Goal: Task Accomplishment & Management: Use online tool/utility

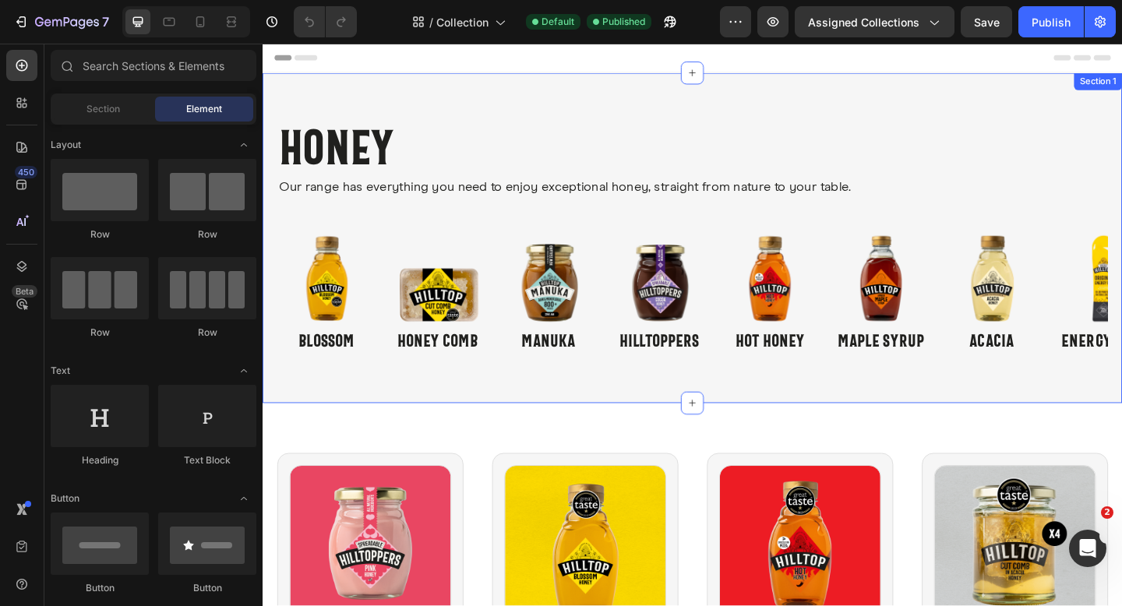
click at [479, 122] on div "Honey Collection Title Our range has everything you need to enjoy exceptional h…" at bounding box center [730, 255] width 935 height 359
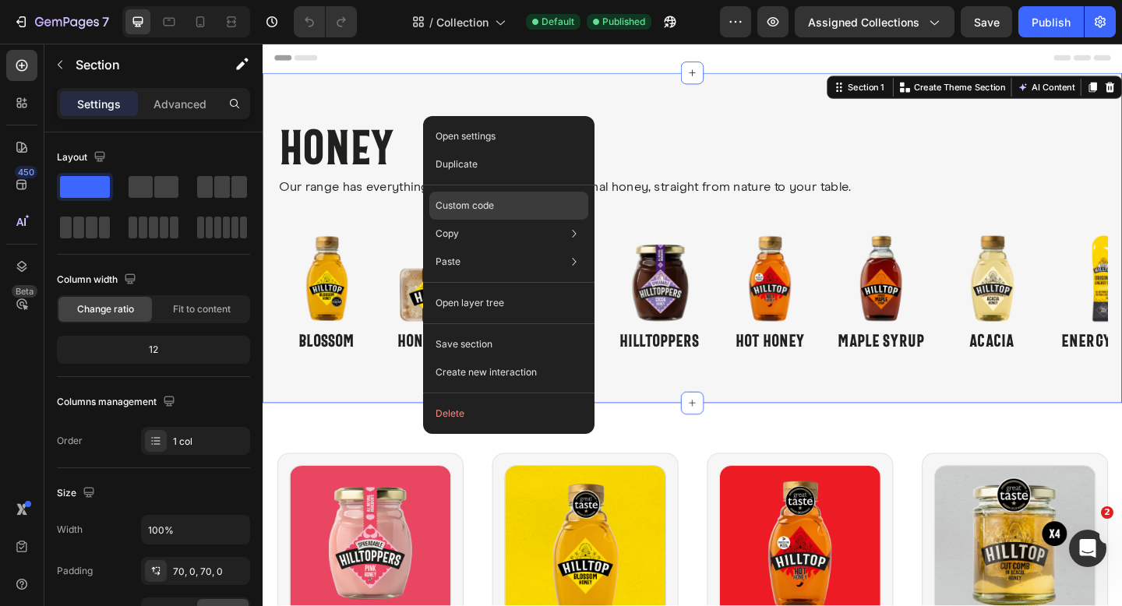
click at [502, 202] on div "Custom code" at bounding box center [508, 206] width 159 height 28
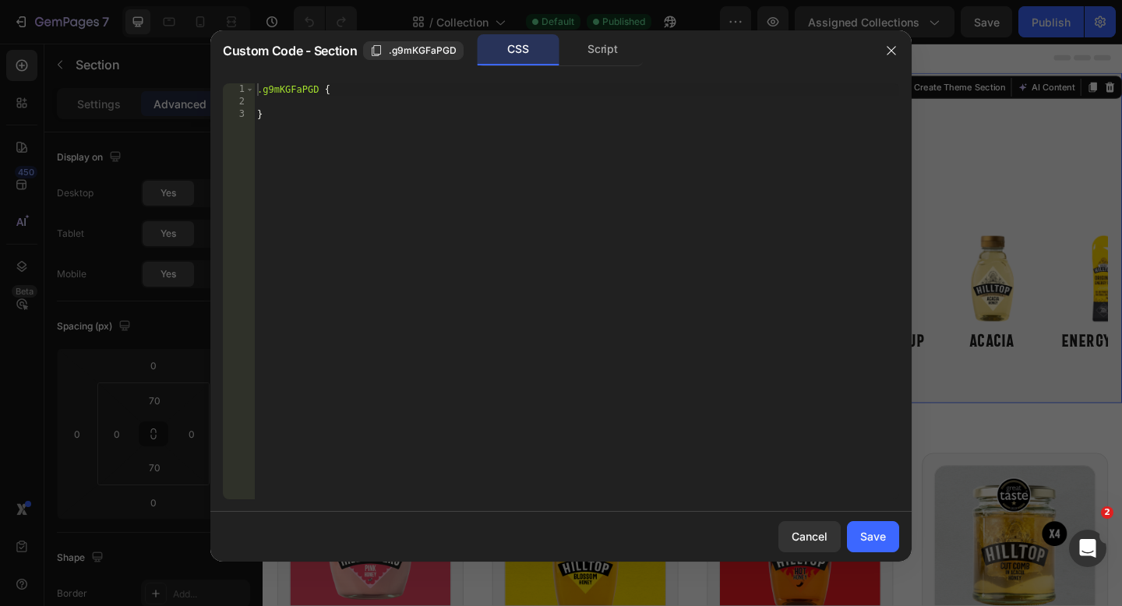
click at [490, 118] on div ".g9mKGFaPGD { }" at bounding box center [576, 303] width 645 height 441
type textarea "}"
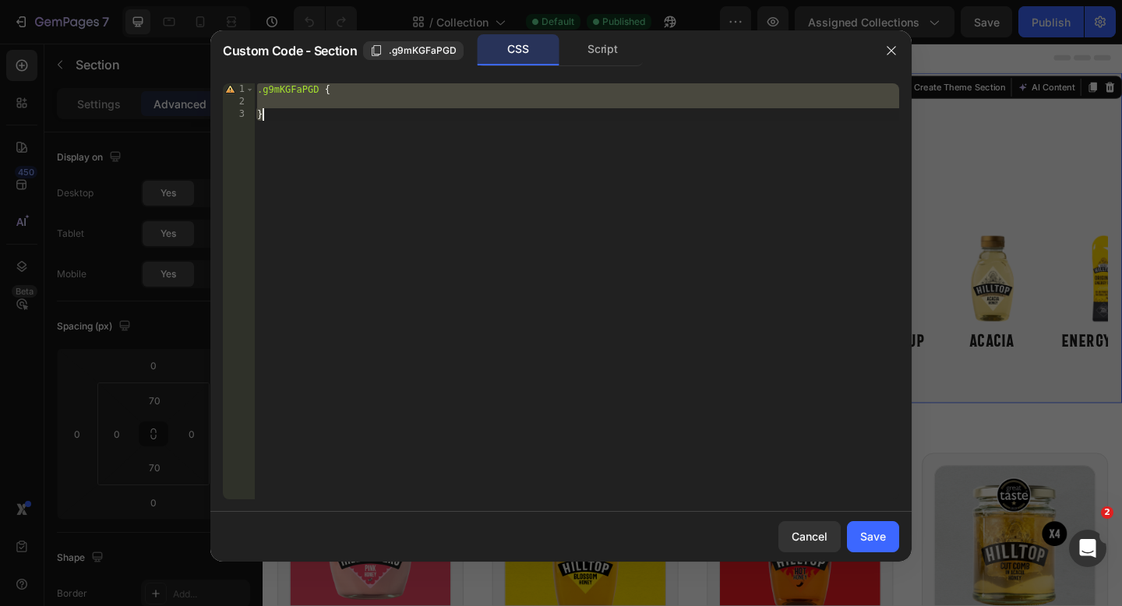
paste textarea
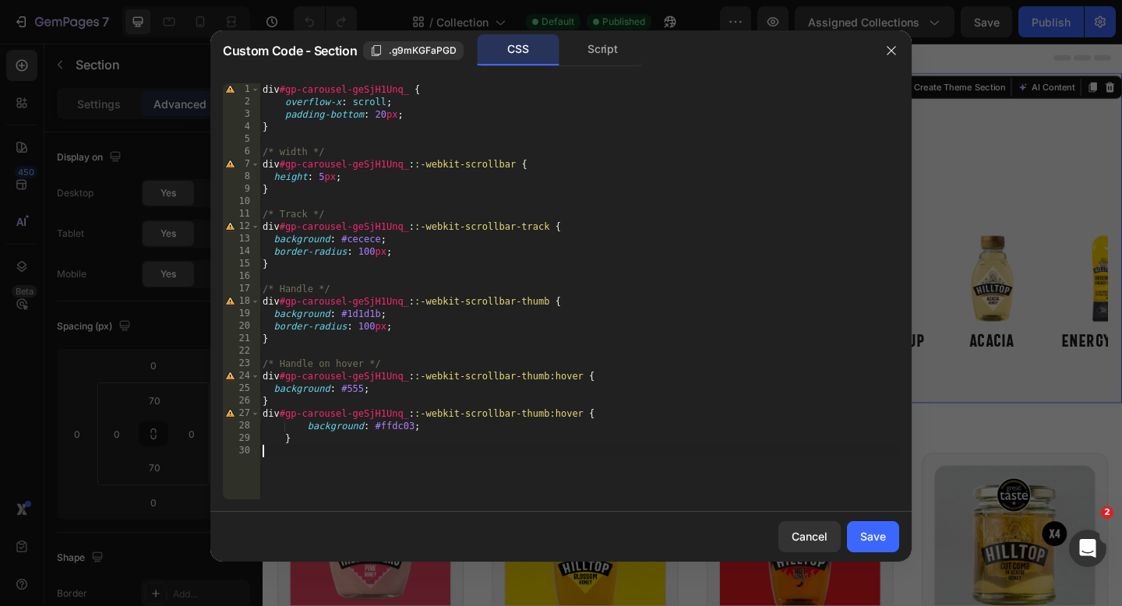
click at [773, 136] on div "div #gp-carousel-geSjH1Unq_ { overflow-x : scroll ; padding-bottom : 20 px ; } …" at bounding box center [580, 303] width 640 height 441
type textarea "}"
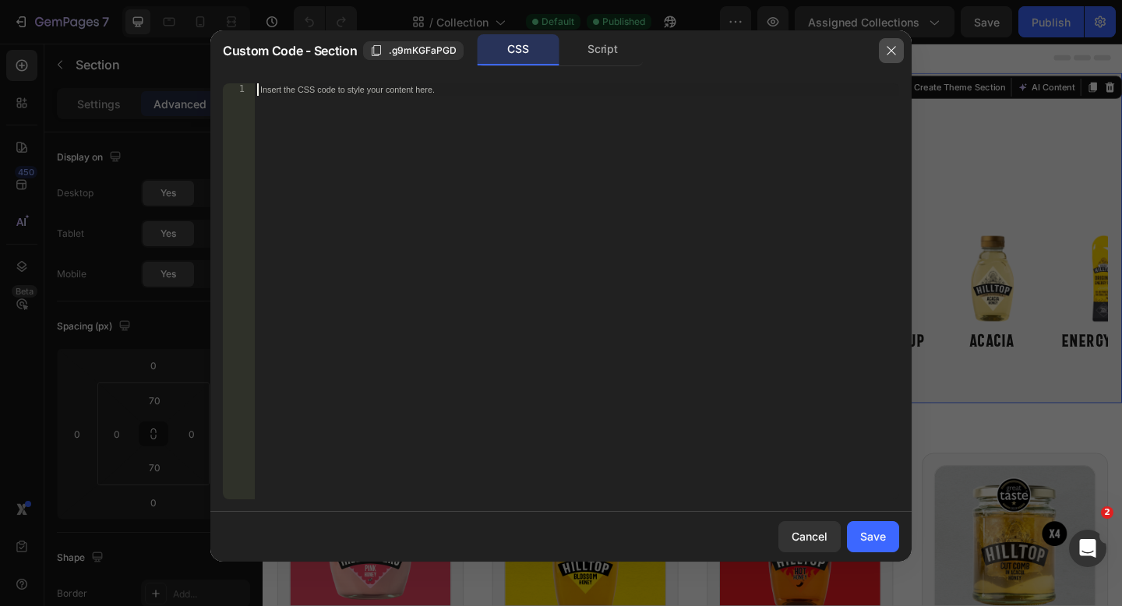
click at [895, 54] on icon "button" at bounding box center [891, 50] width 12 height 12
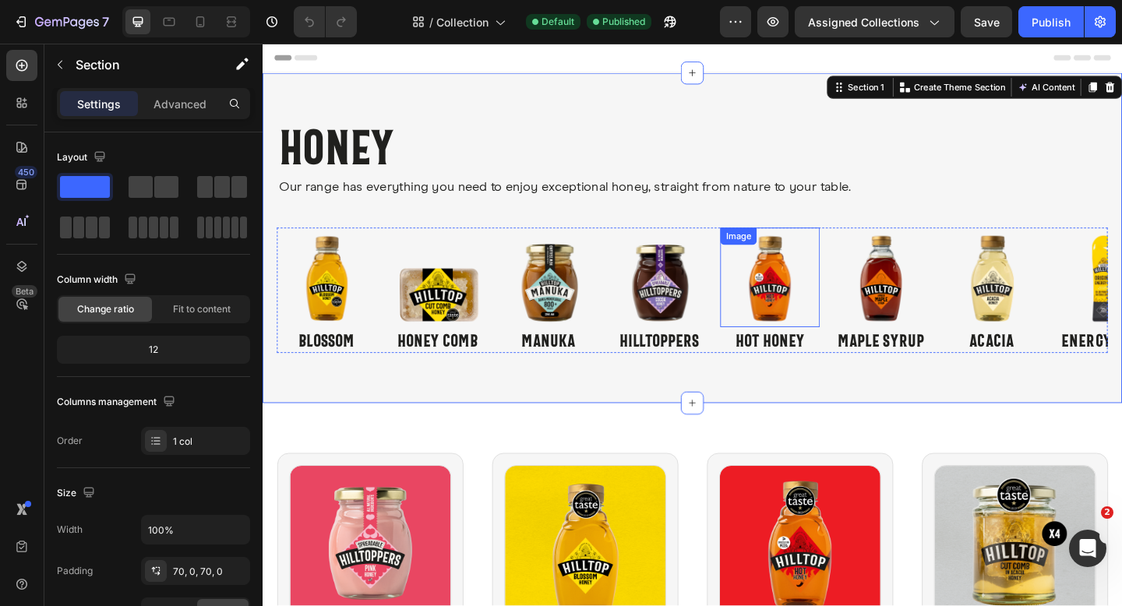
click at [769, 266] on div "Image" at bounding box center [815, 298] width 108 height 108
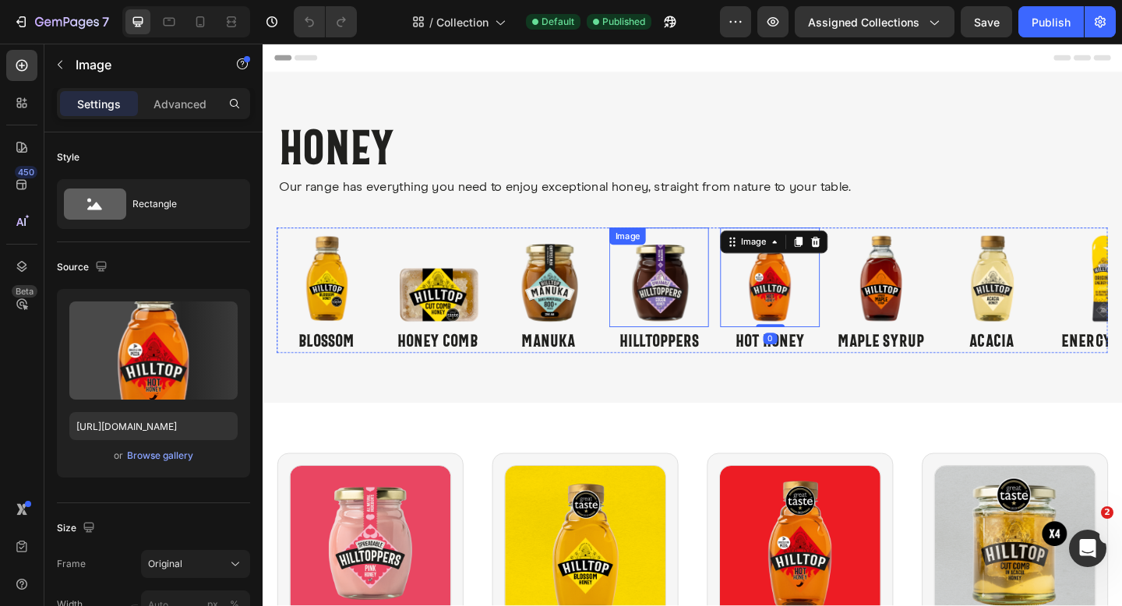
click at [747, 268] on img at bounding box center [694, 298] width 108 height 108
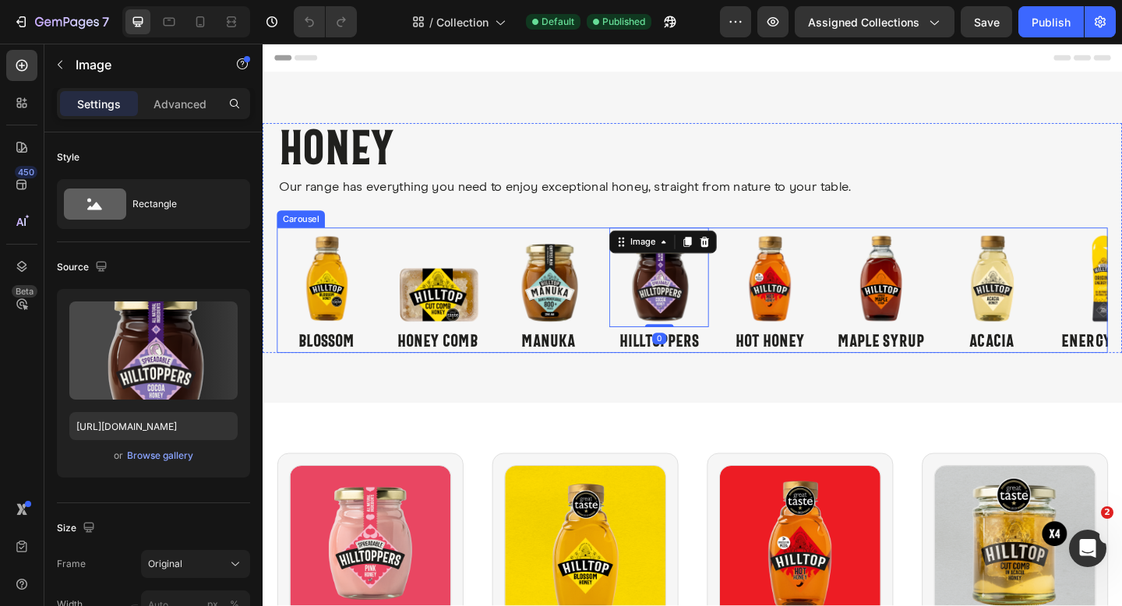
click at [756, 270] on div "Image Blossom Text Block Image Honey COMB Text Block Image Manuka Text Block Im…" at bounding box center [730, 312] width 904 height 136
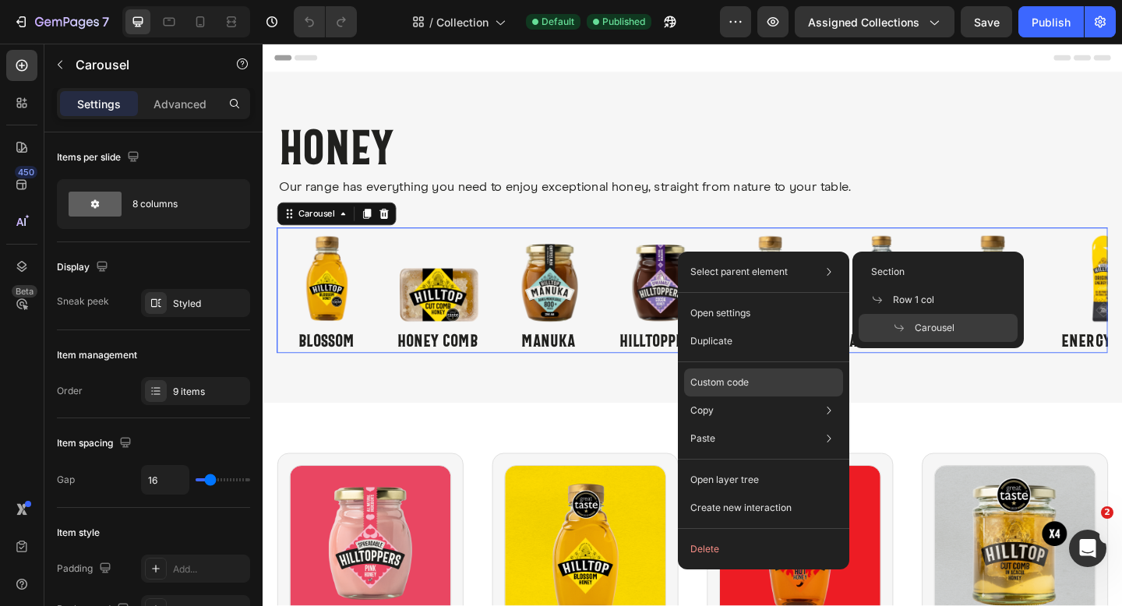
click at [726, 387] on p "Custom code" at bounding box center [720, 383] width 58 height 14
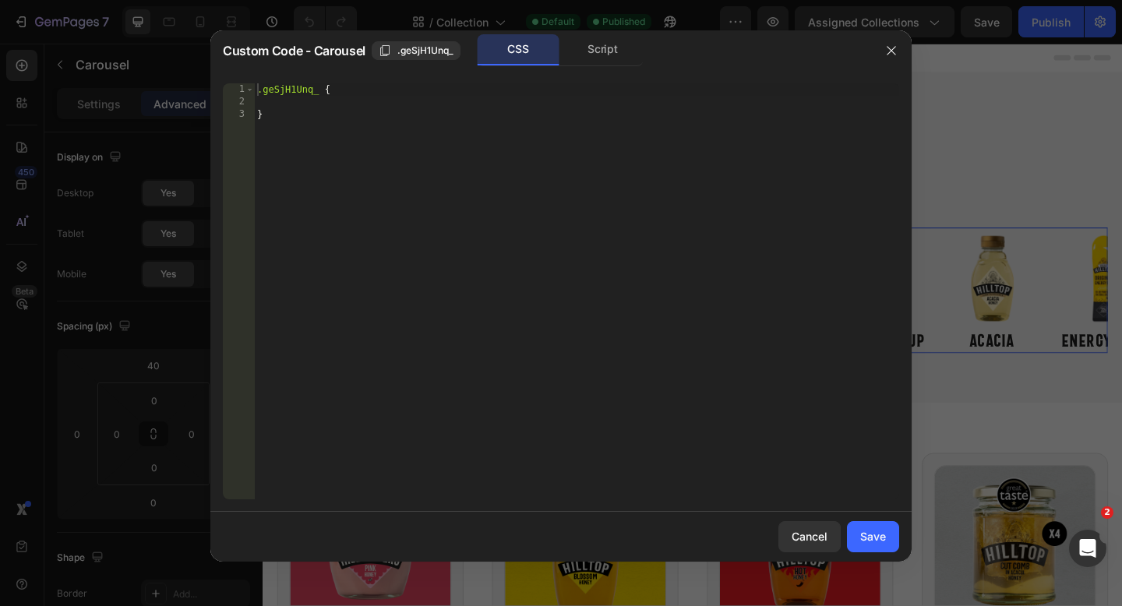
click at [486, 204] on div ".geSjH1Unq_ { }" at bounding box center [576, 303] width 645 height 441
type textarea "}"
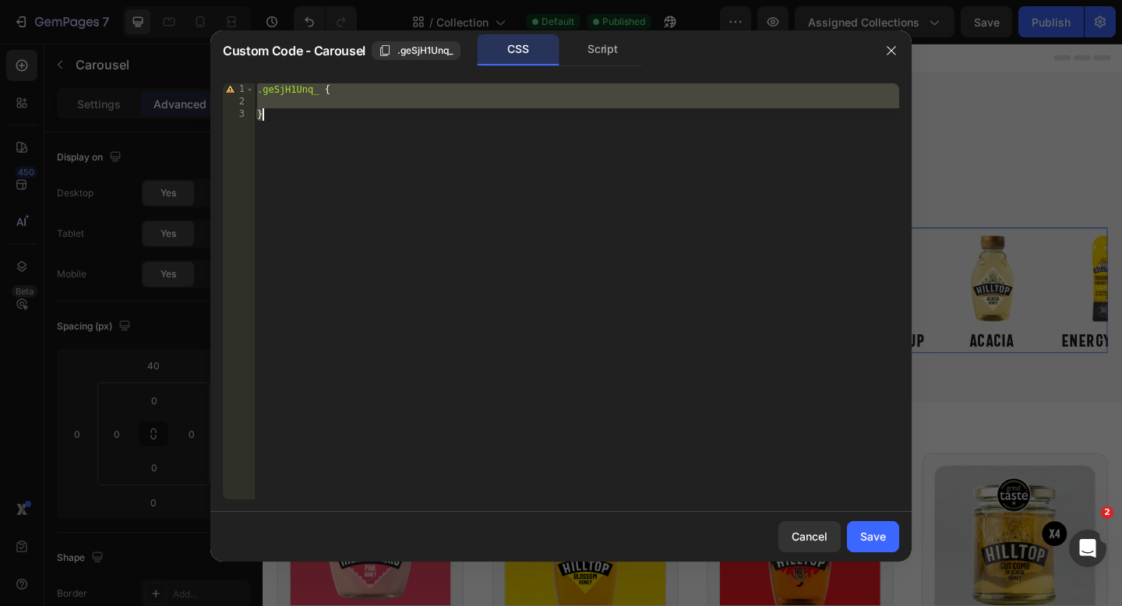
paste textarea
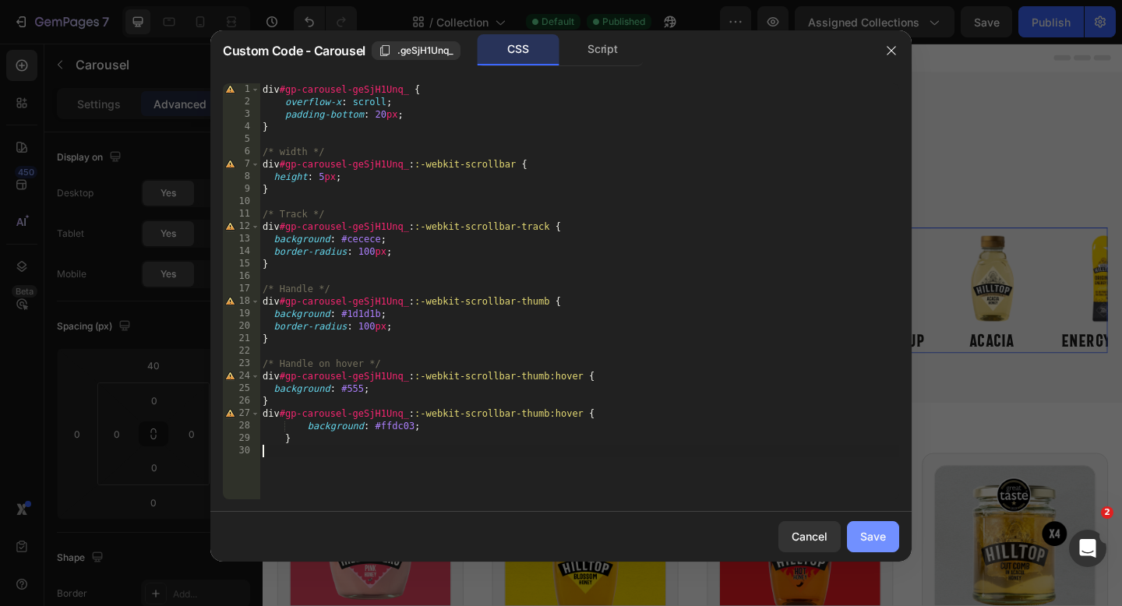
click at [866, 533] on div "Save" at bounding box center [873, 536] width 26 height 16
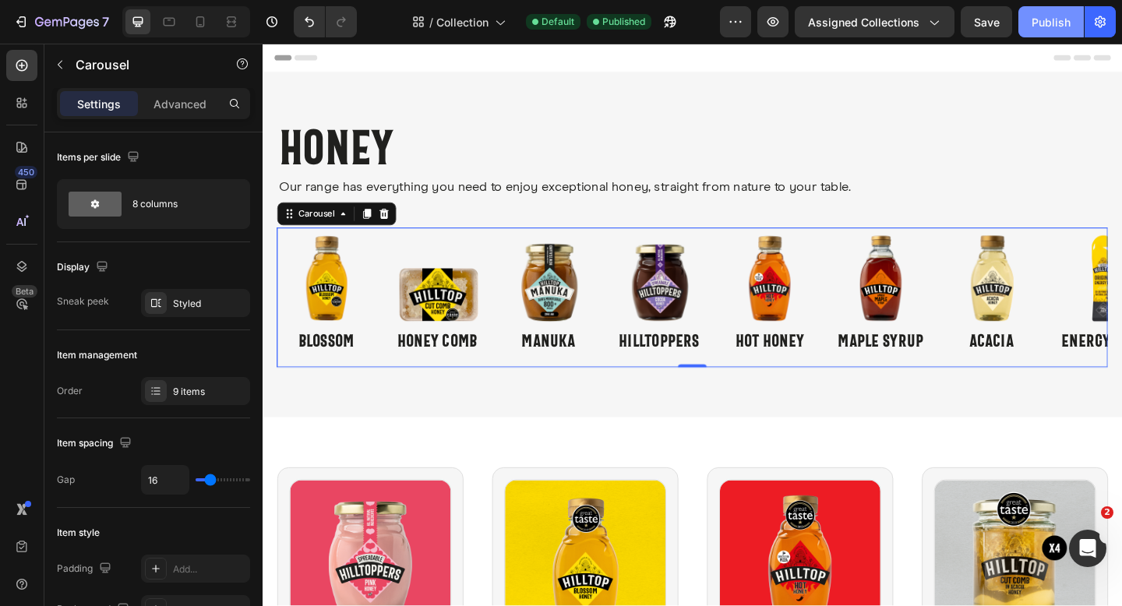
click at [1058, 20] on div "Publish" at bounding box center [1051, 22] width 39 height 16
click at [638, 290] on div "Image Blossom Text Block Image Honey COMB Text Block Image Manuka Text Block Im…" at bounding box center [730, 320] width 904 height 152
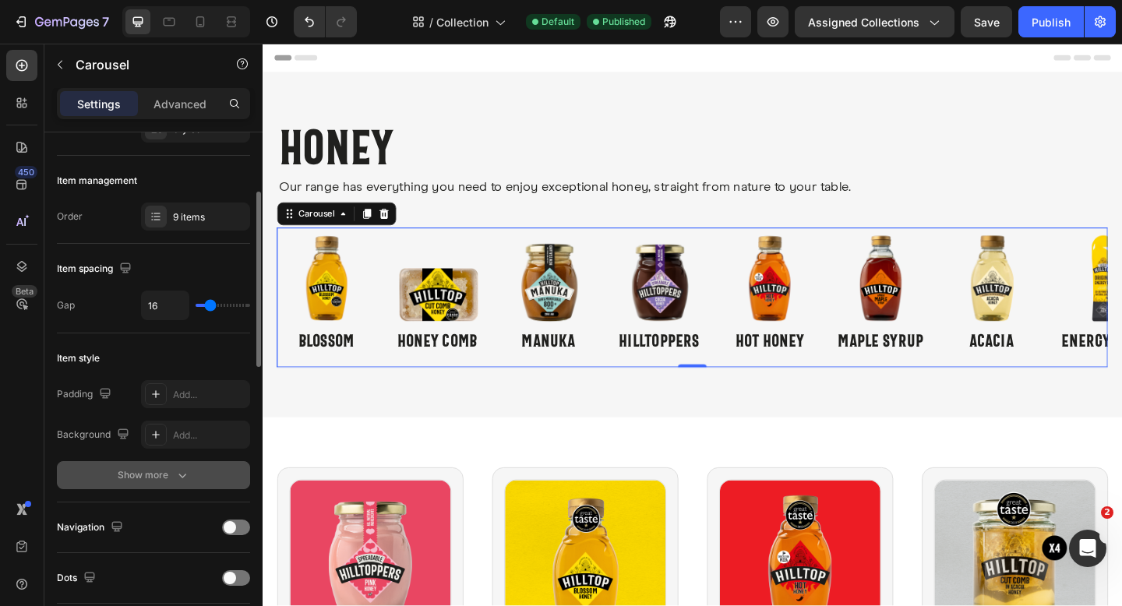
scroll to position [178, 0]
click at [168, 472] on div "Show more" at bounding box center [154, 472] width 72 height 16
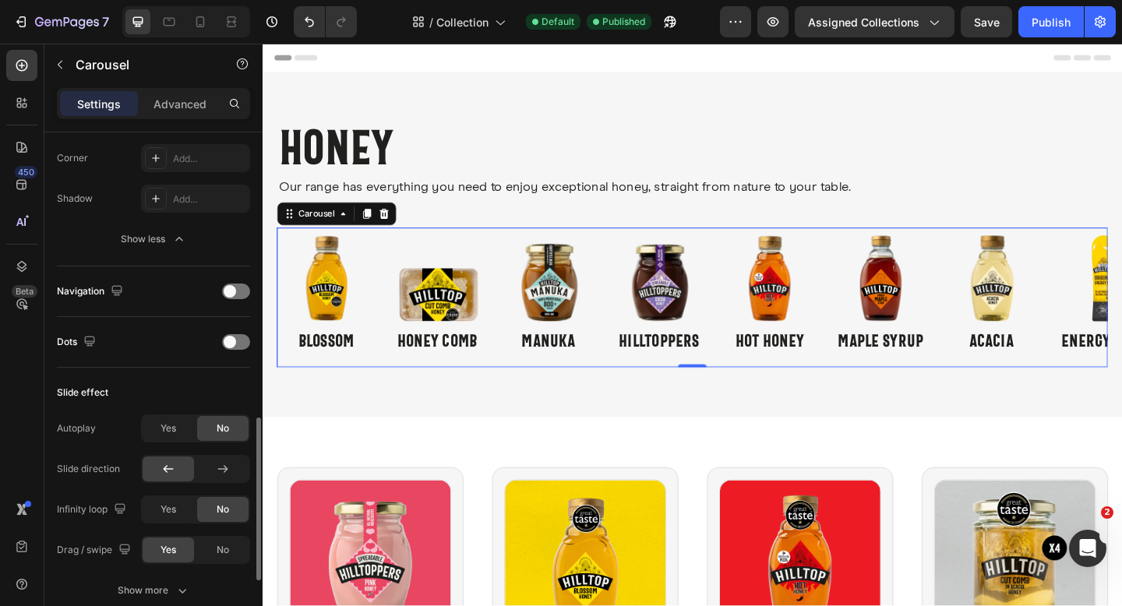
scroll to position [622, 0]
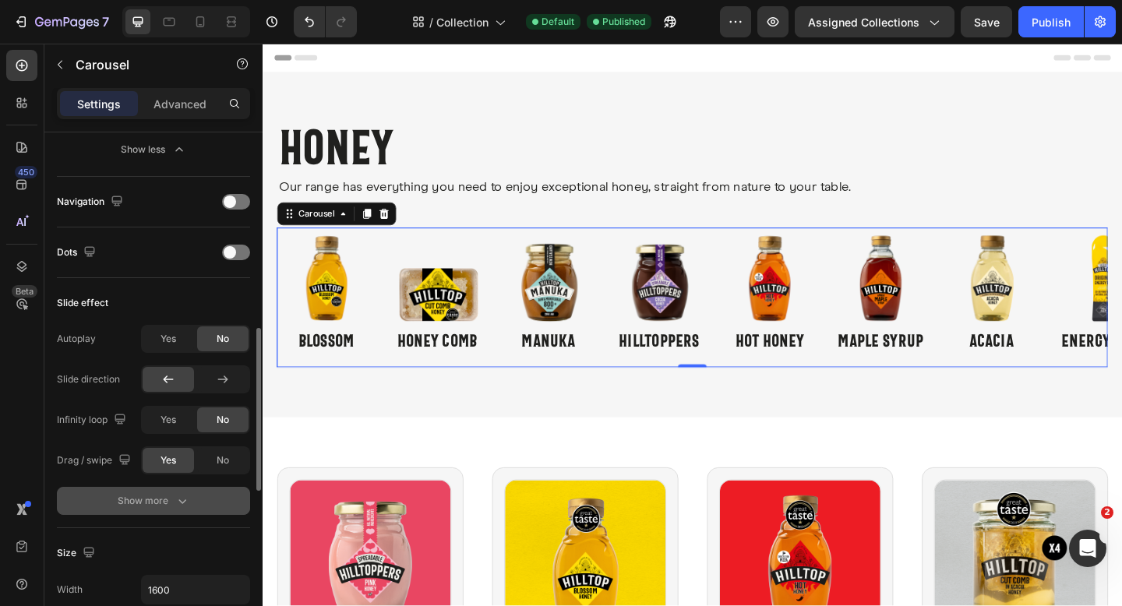
click at [168, 493] on div "Show more" at bounding box center [154, 501] width 72 height 16
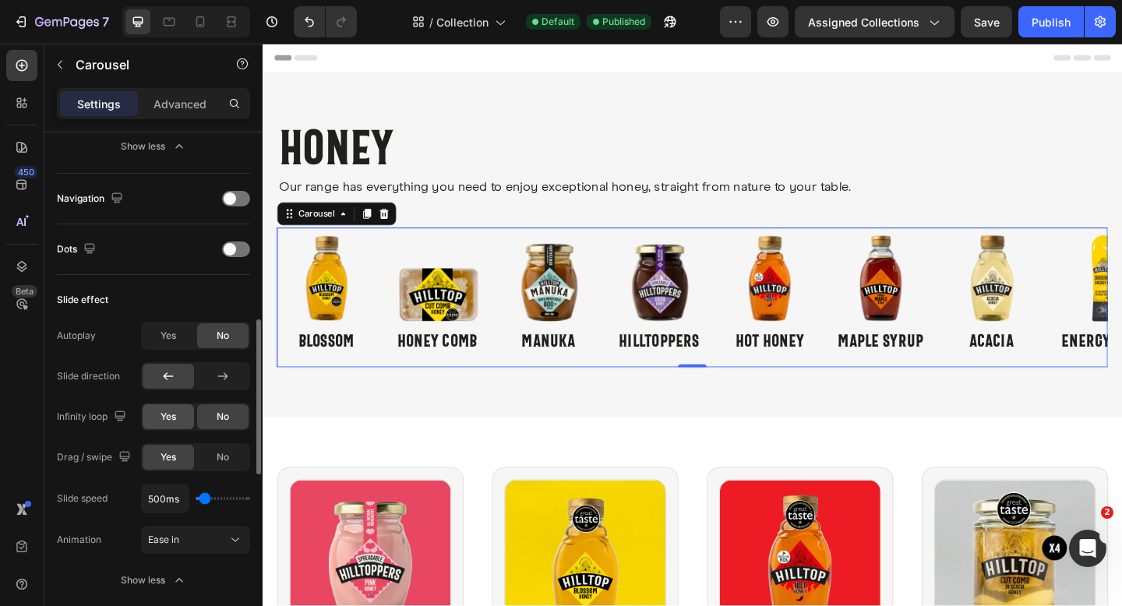
scroll to position [801, 0]
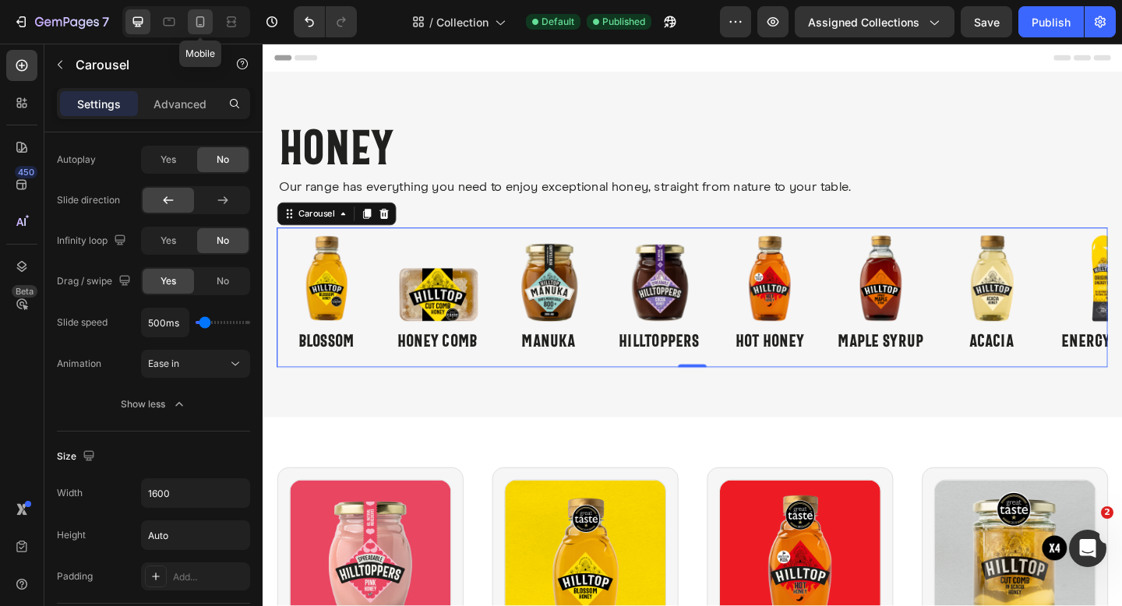
click at [196, 27] on icon at bounding box center [201, 22] width 16 height 16
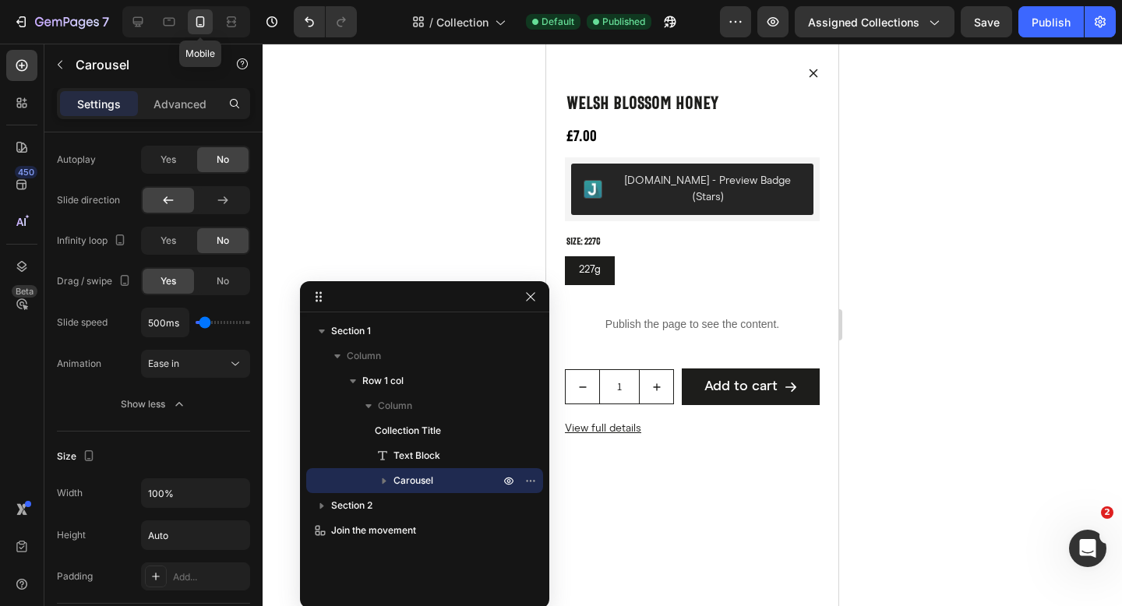
scroll to position [122, 0]
click at [134, 25] on icon at bounding box center [138, 22] width 16 height 16
type input "1600"
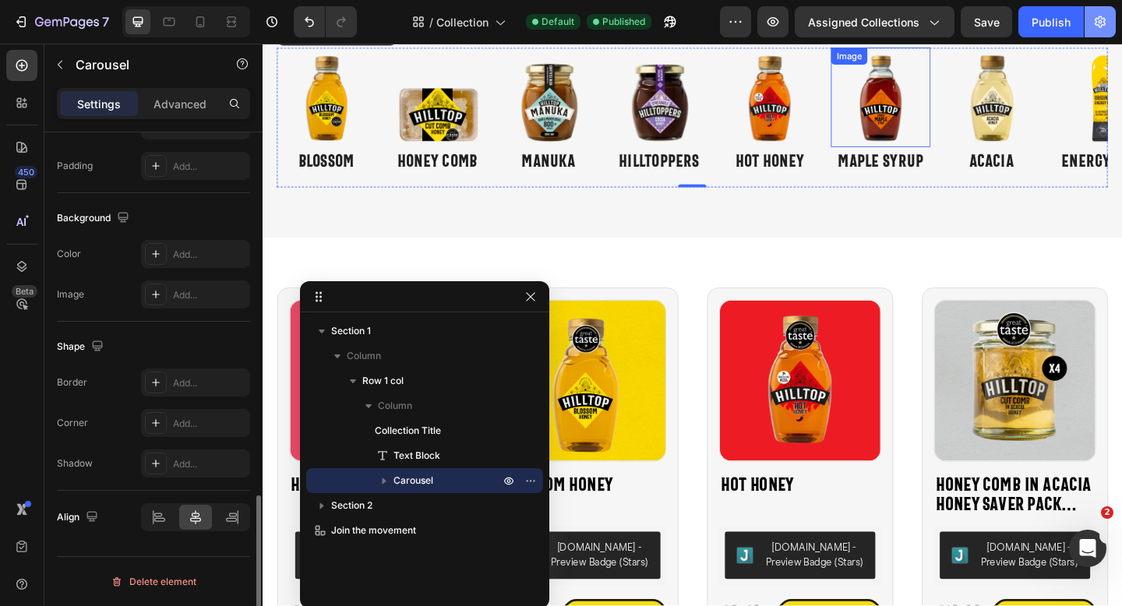
scroll to position [210, 0]
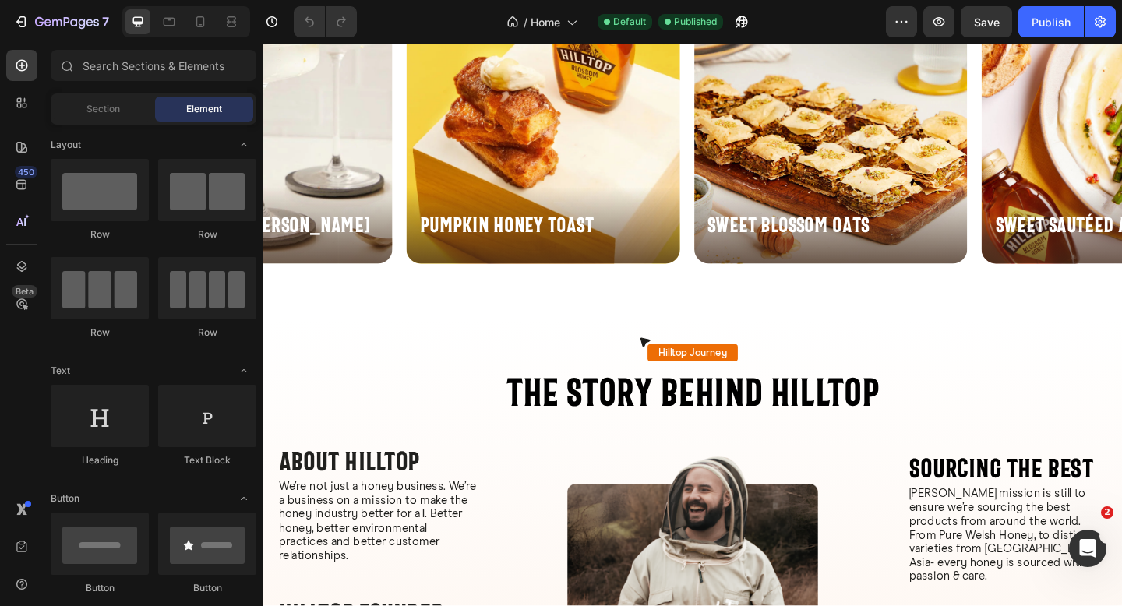
scroll to position [4527, 0]
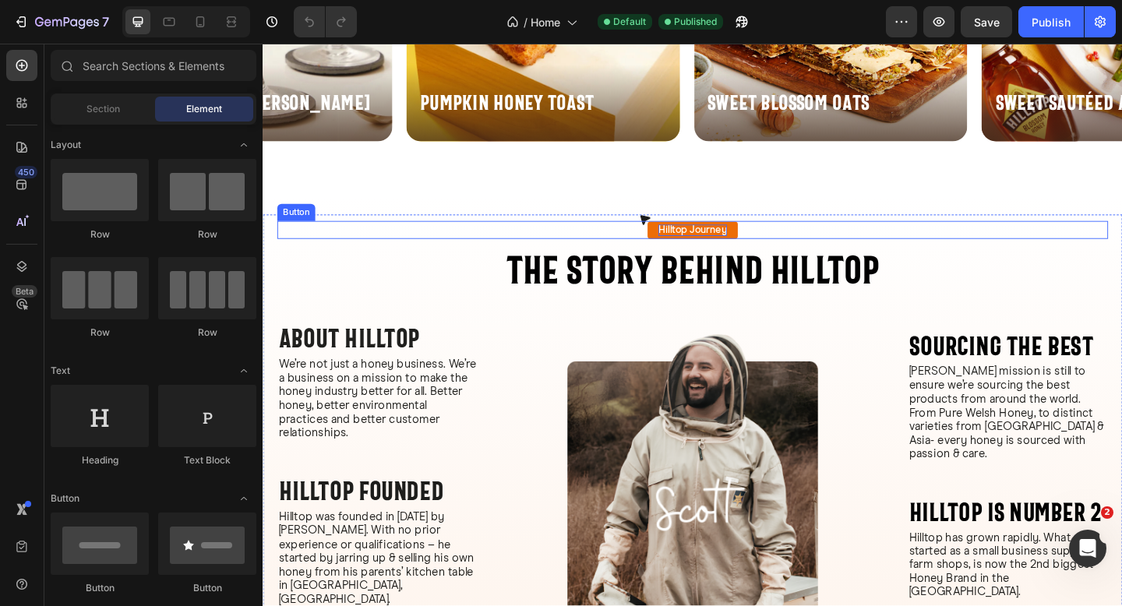
click at [762, 242] on p "hilltop journey" at bounding box center [730, 247] width 75 height 13
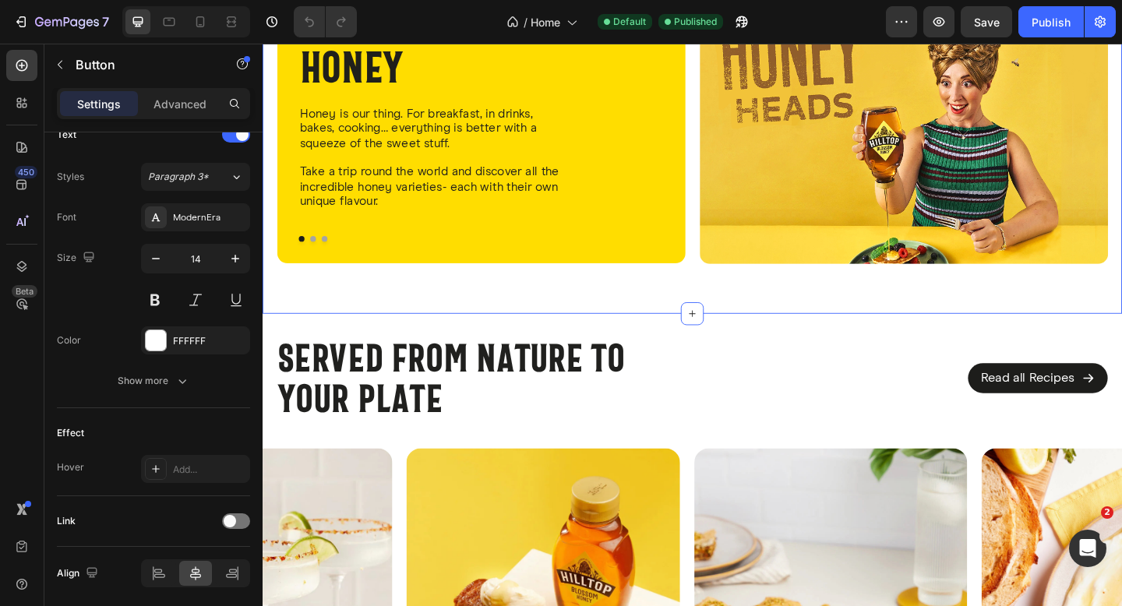
scroll to position [3635, 0]
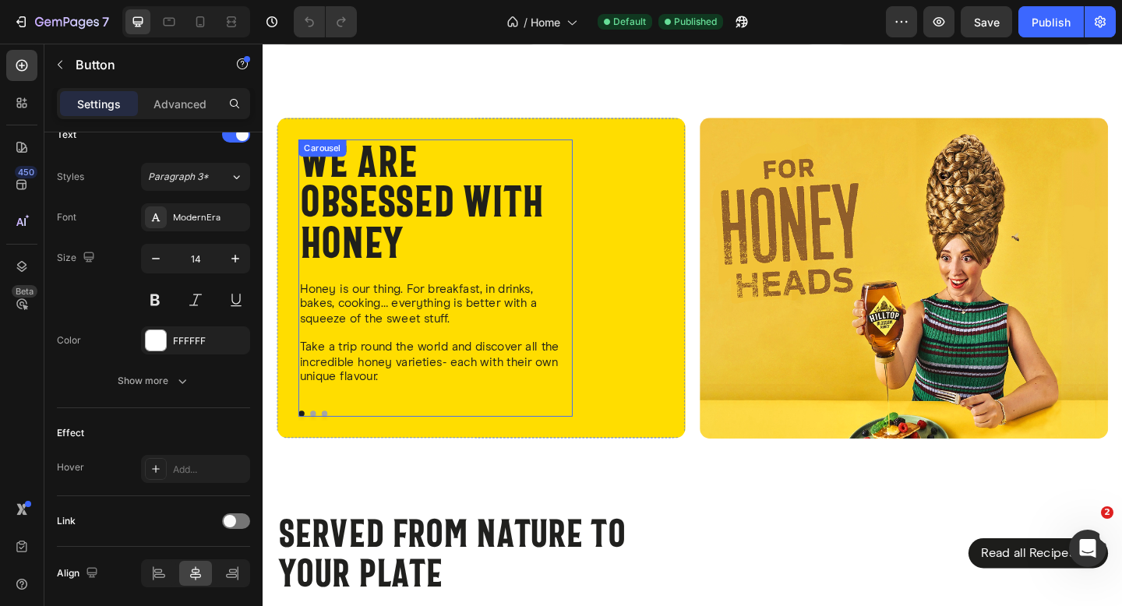
click at [317, 447] on button "Dot" at bounding box center [317, 446] width 6 height 6
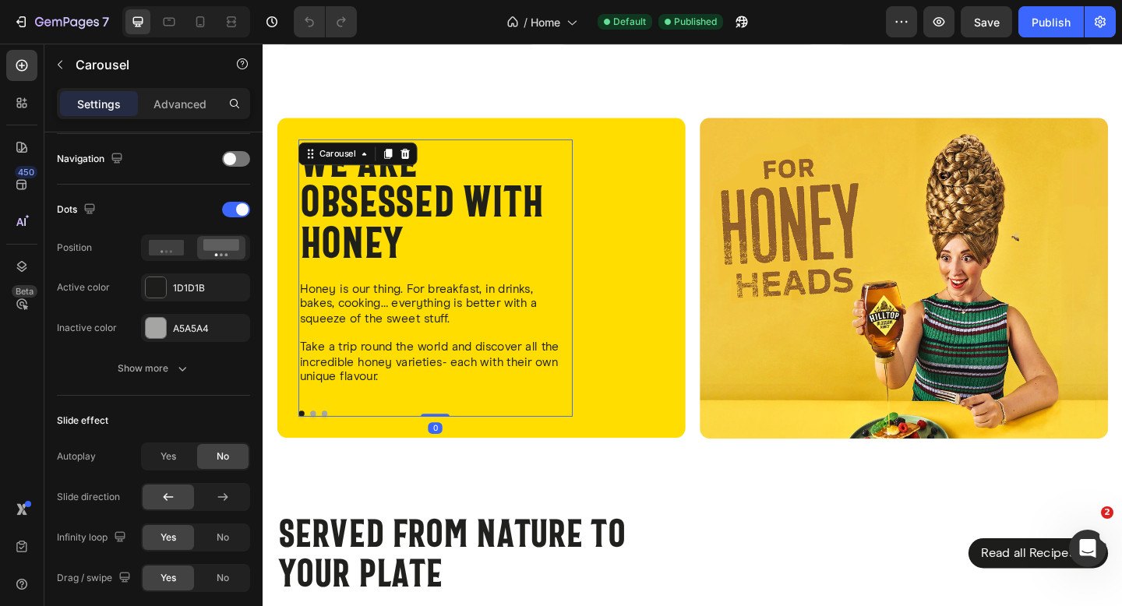
scroll to position [0, 0]
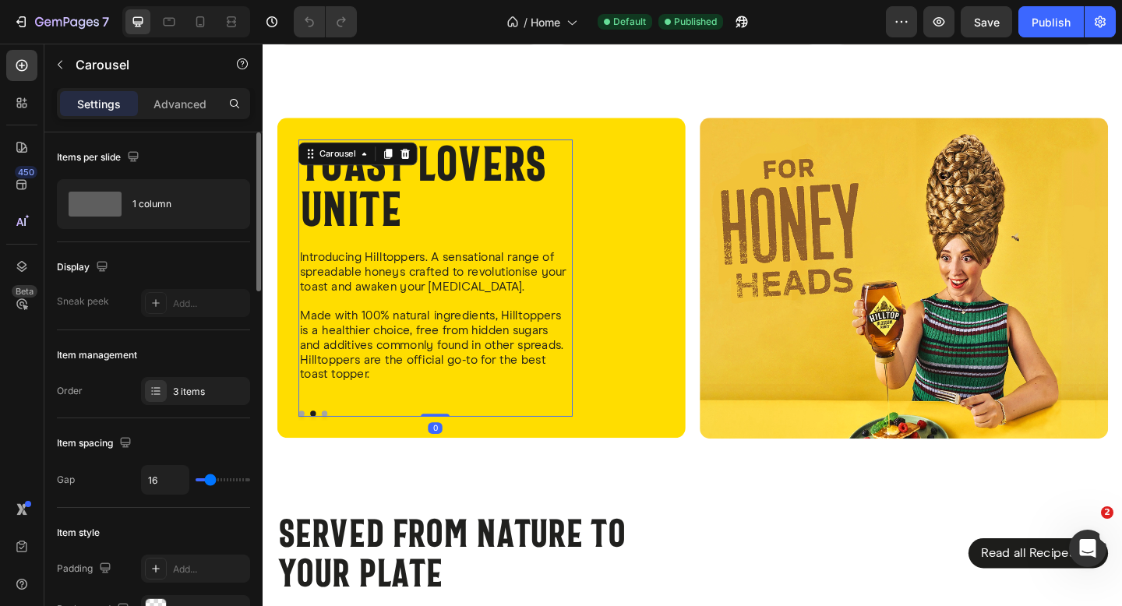
click at [331, 446] on button "Dot" at bounding box center [330, 446] width 6 height 6
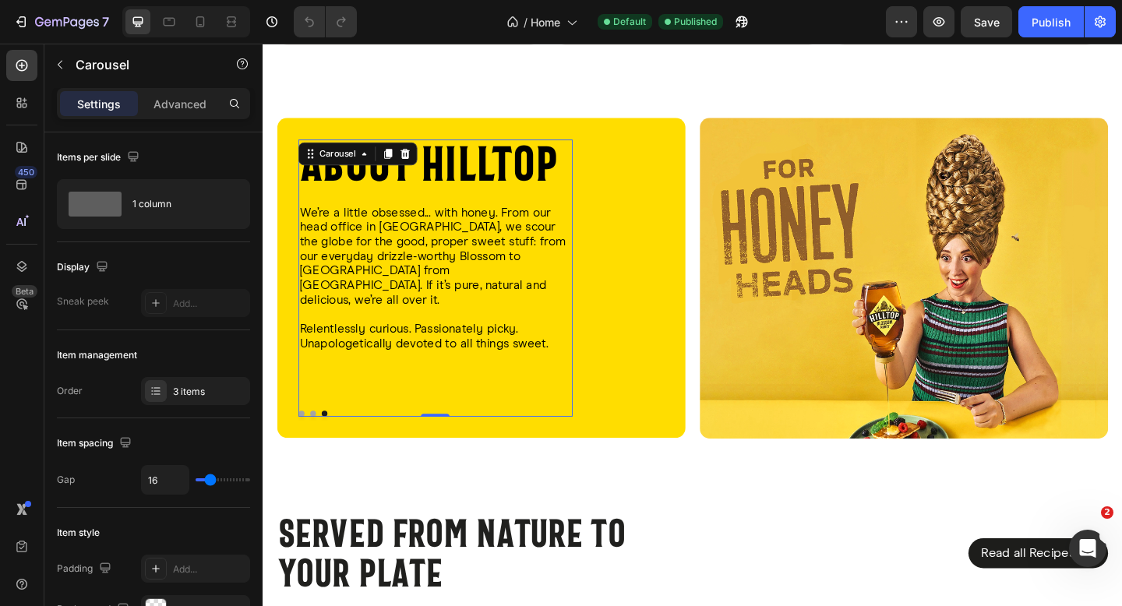
click at [355, 417] on div "We are obsessed with honey Heading Honey is our thing. For breakfast, in drinks…" at bounding box center [451, 299] width 298 height 302
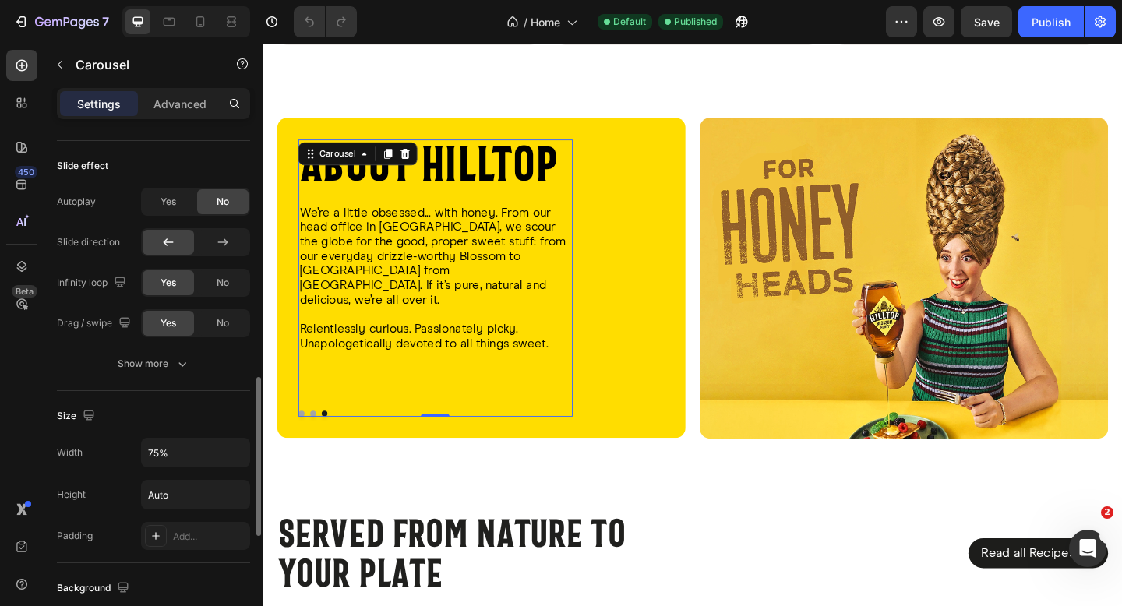
scroll to position [678, 0]
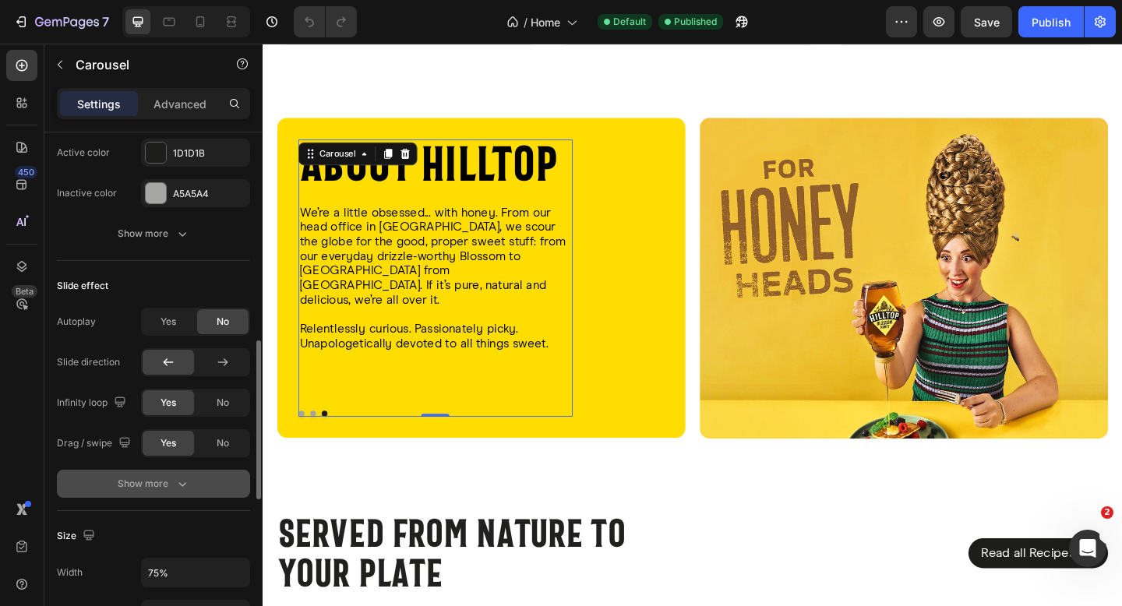
click at [172, 482] on div "Show more" at bounding box center [154, 484] width 72 height 16
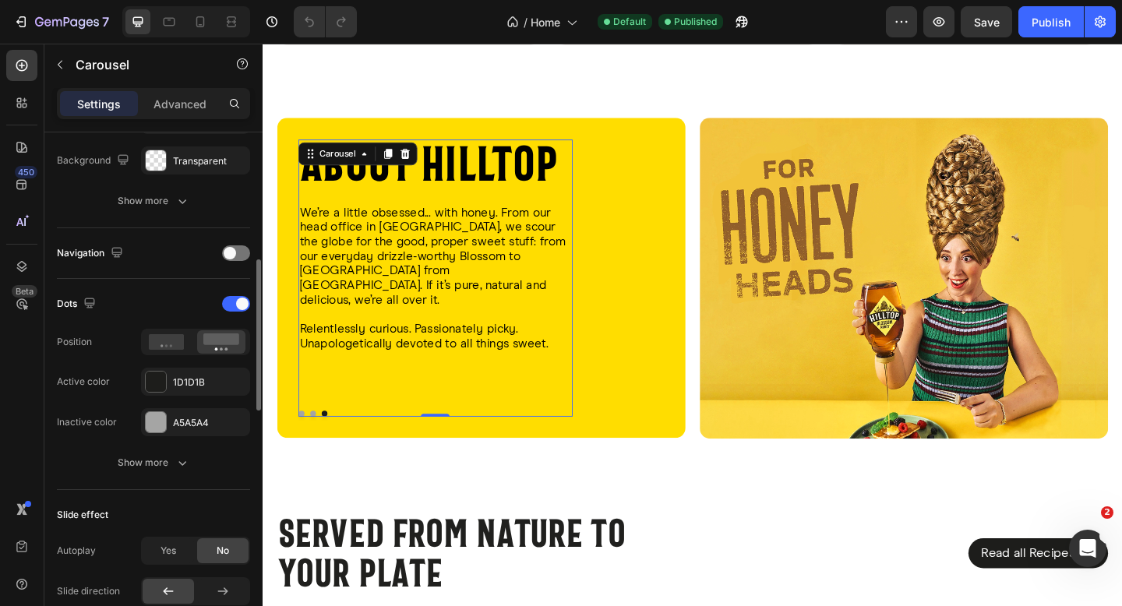
scroll to position [446, 0]
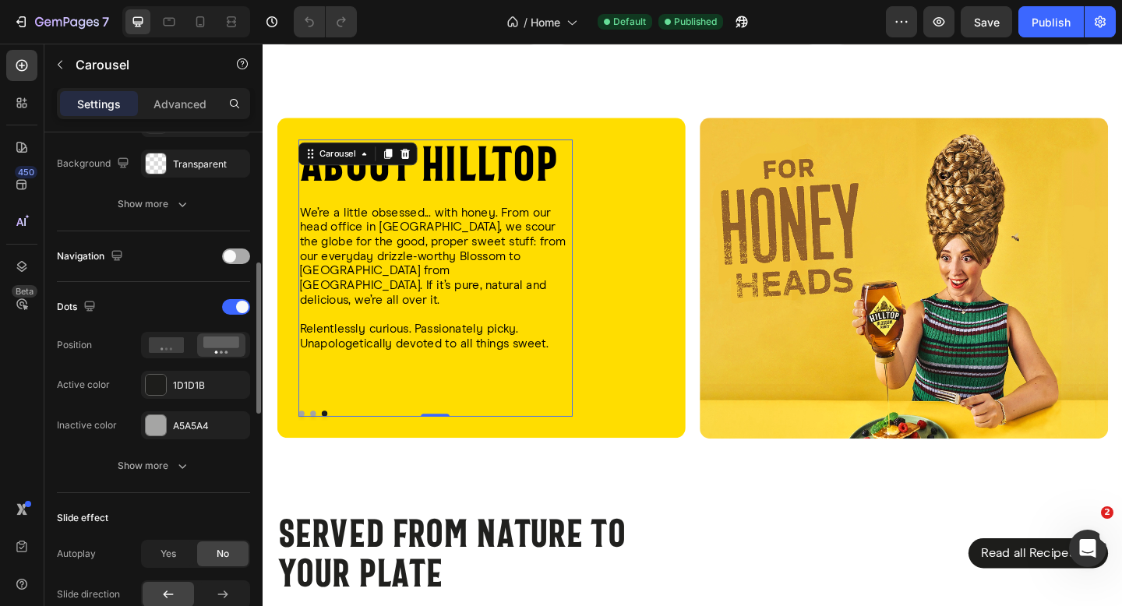
click at [235, 255] on span at bounding box center [230, 256] width 12 height 12
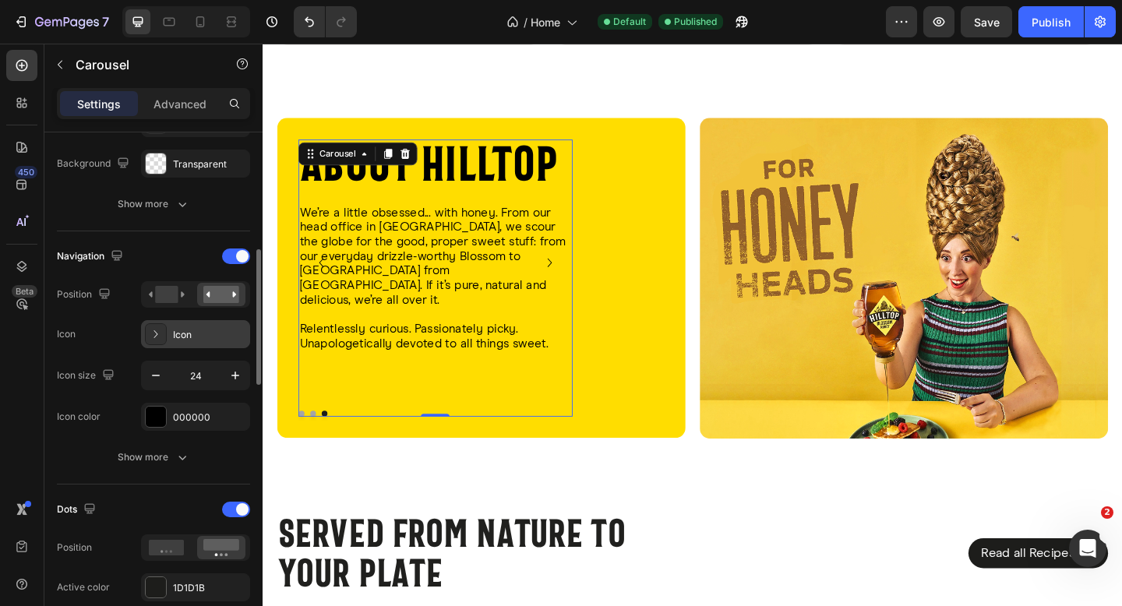
click at [185, 331] on div "Icon" at bounding box center [209, 335] width 73 height 14
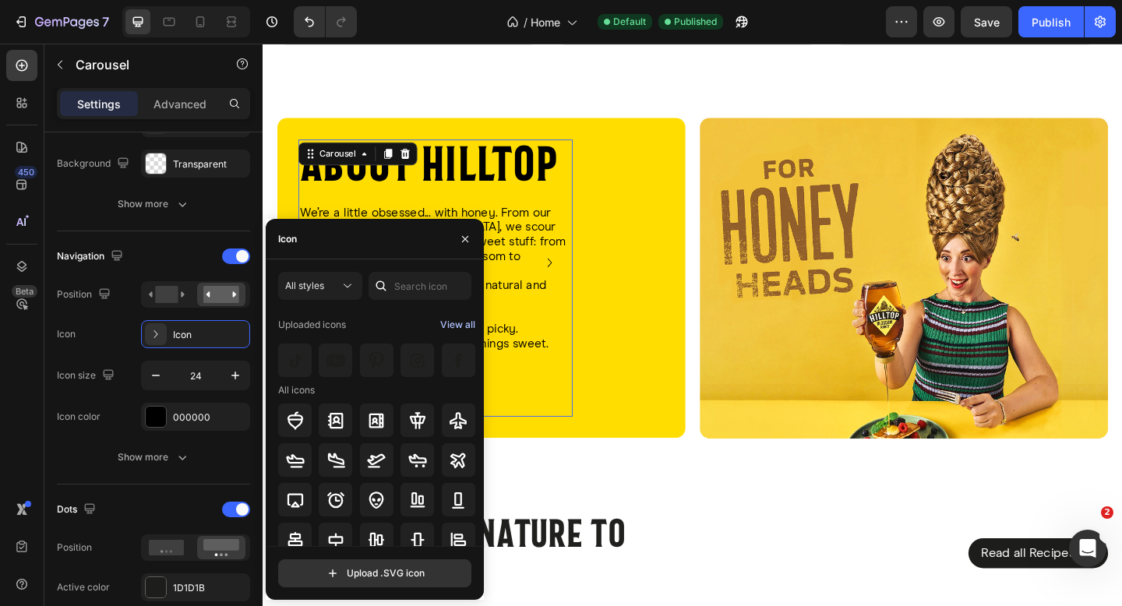
click at [451, 325] on div "View all" at bounding box center [457, 325] width 35 height 19
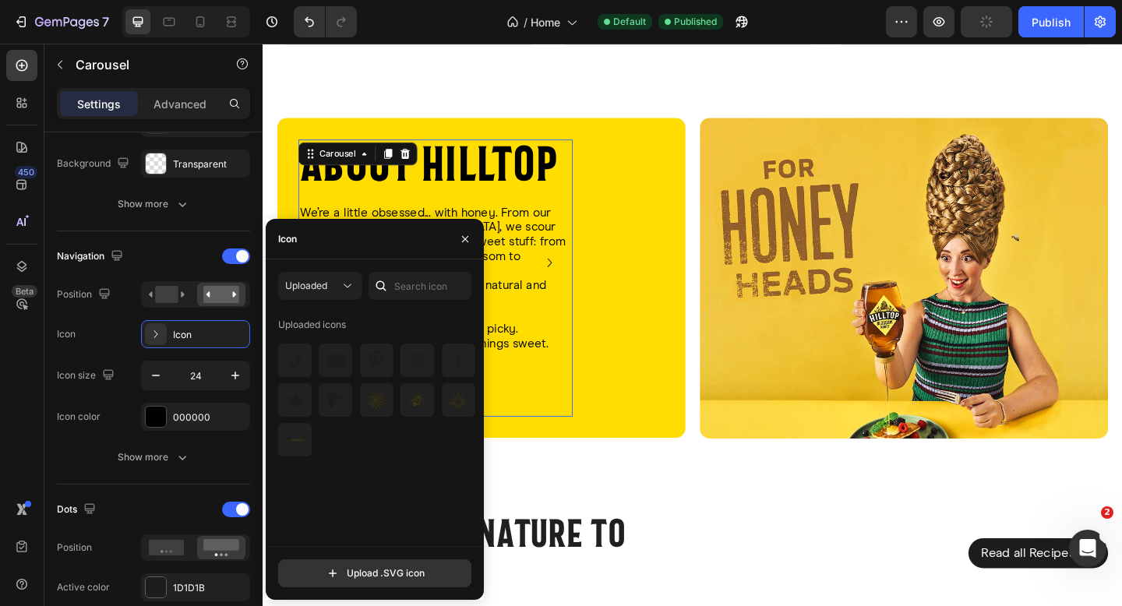
click at [326, 300] on div "Uploaded Uploaded icons" at bounding box center [374, 409] width 193 height 274
click at [333, 291] on div "Uploaded" at bounding box center [312, 286] width 55 height 14
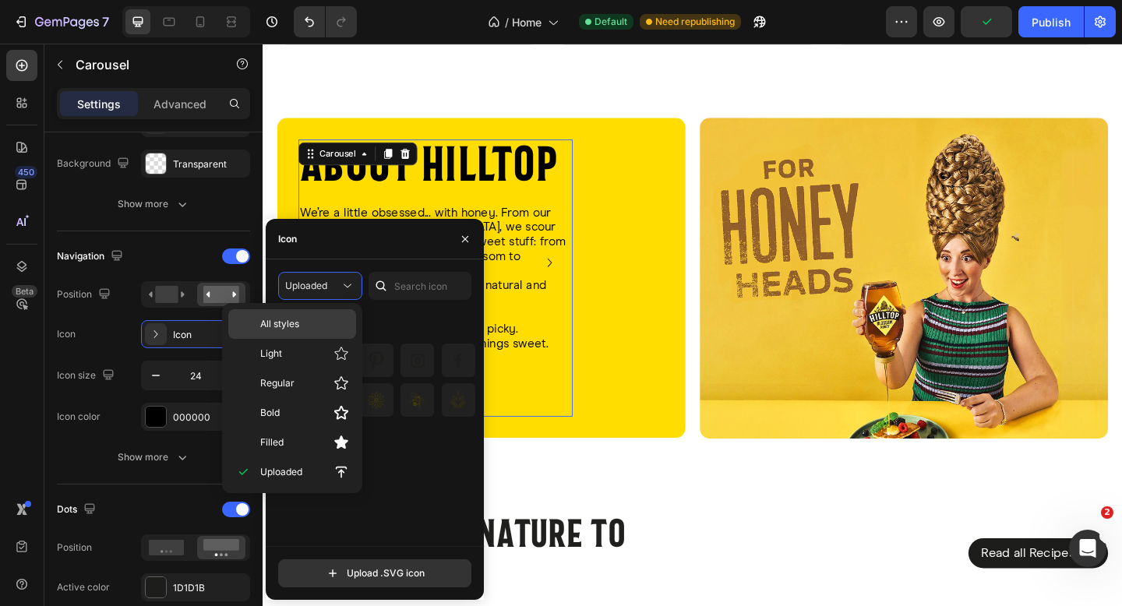
click at [323, 331] on div "All styles" at bounding box center [292, 324] width 128 height 30
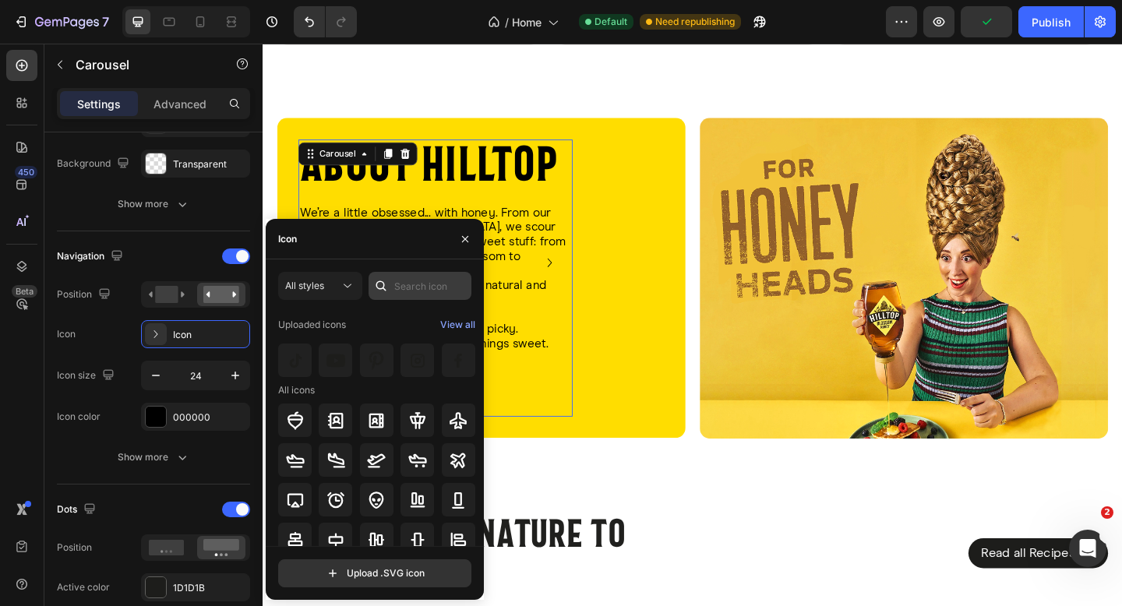
scroll to position [3, 0]
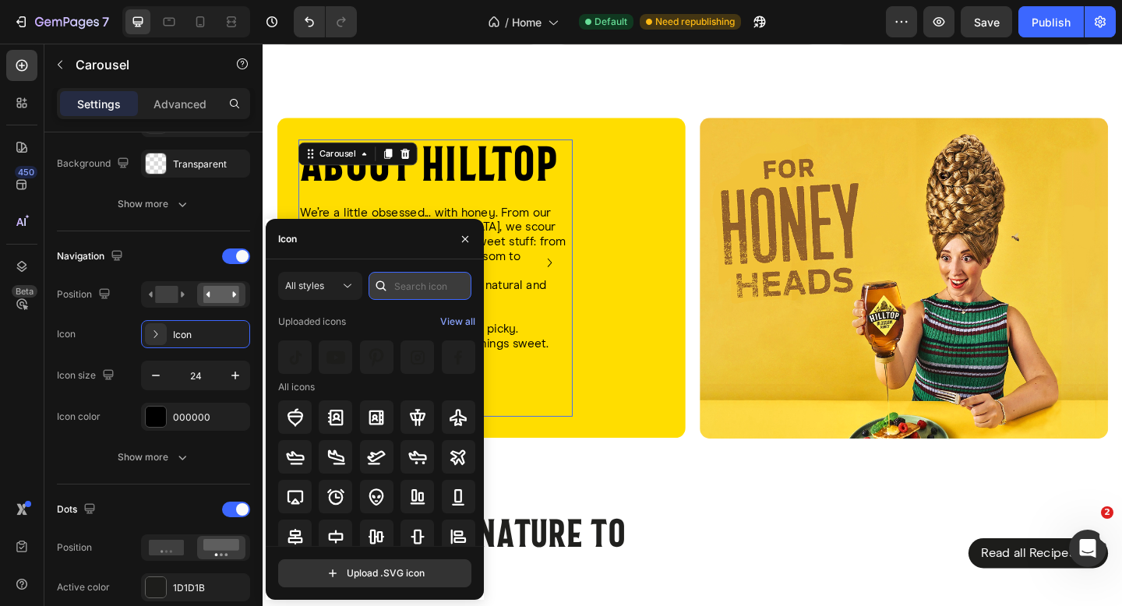
click at [421, 289] on input "text" at bounding box center [420, 286] width 103 height 28
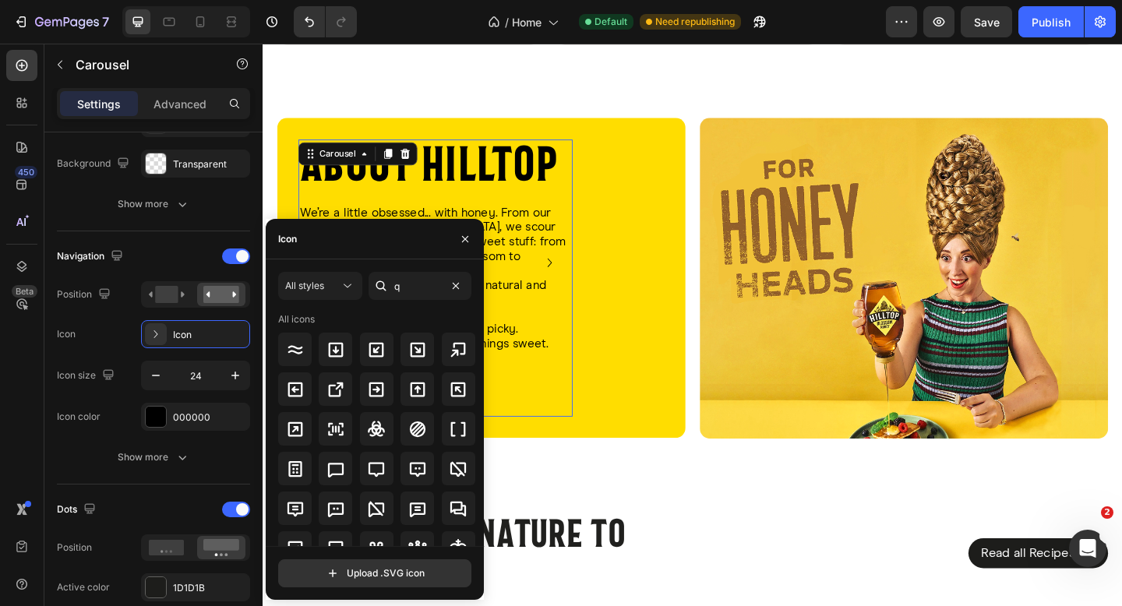
click at [418, 302] on div "All styles q All icons" at bounding box center [374, 409] width 193 height 274
click at [417, 293] on input "q" at bounding box center [420, 286] width 103 height 28
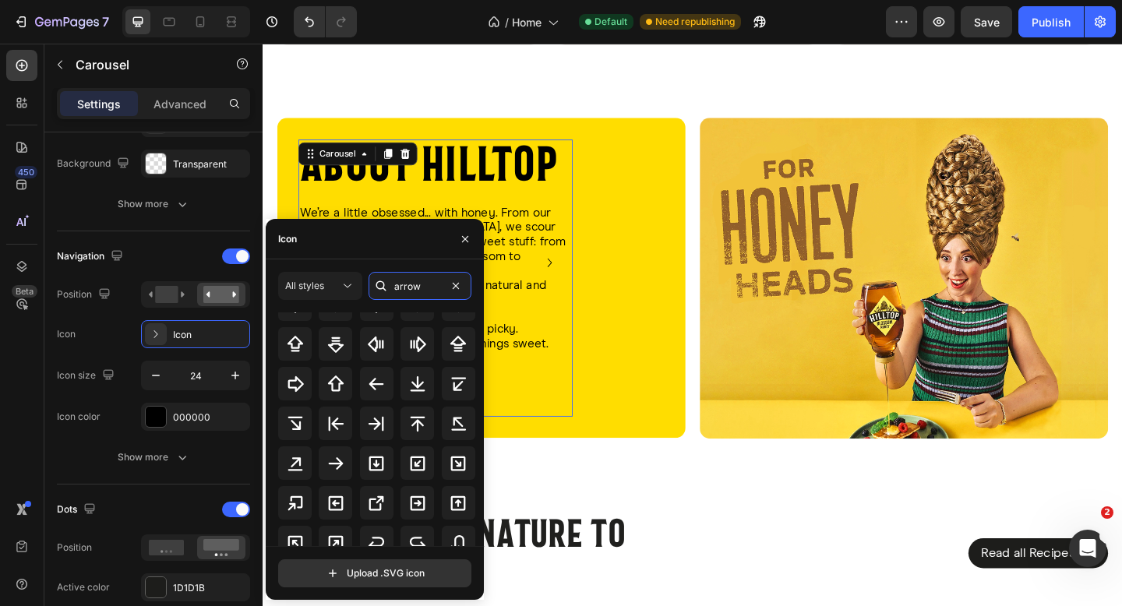
scroll to position [304, 0]
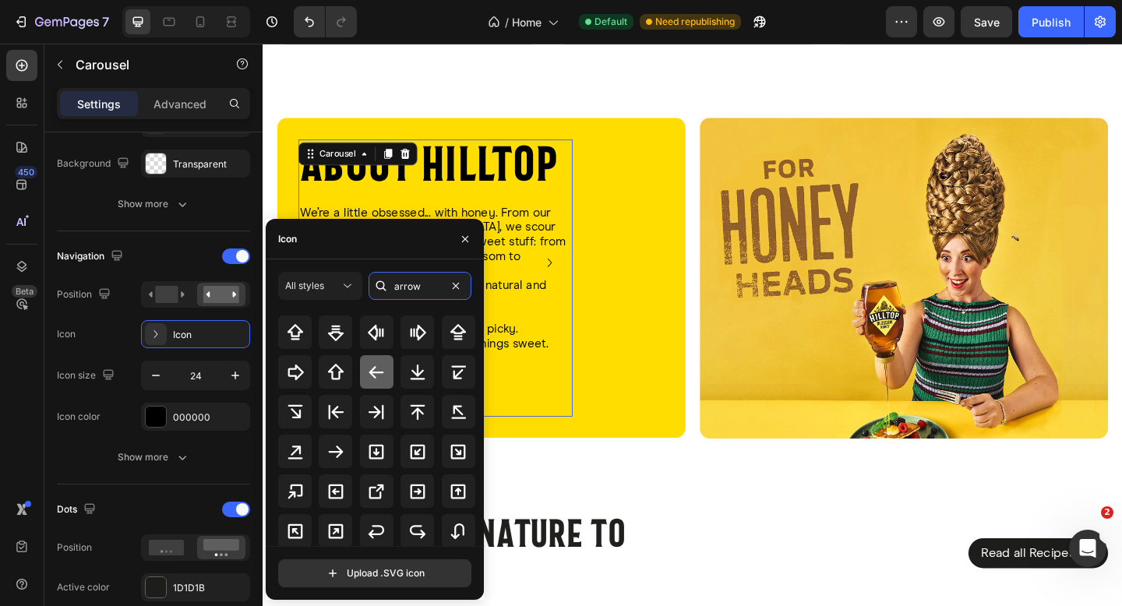
type input "arrow"
click at [380, 373] on icon at bounding box center [376, 372] width 19 height 19
click at [336, 453] on icon at bounding box center [336, 452] width 19 height 19
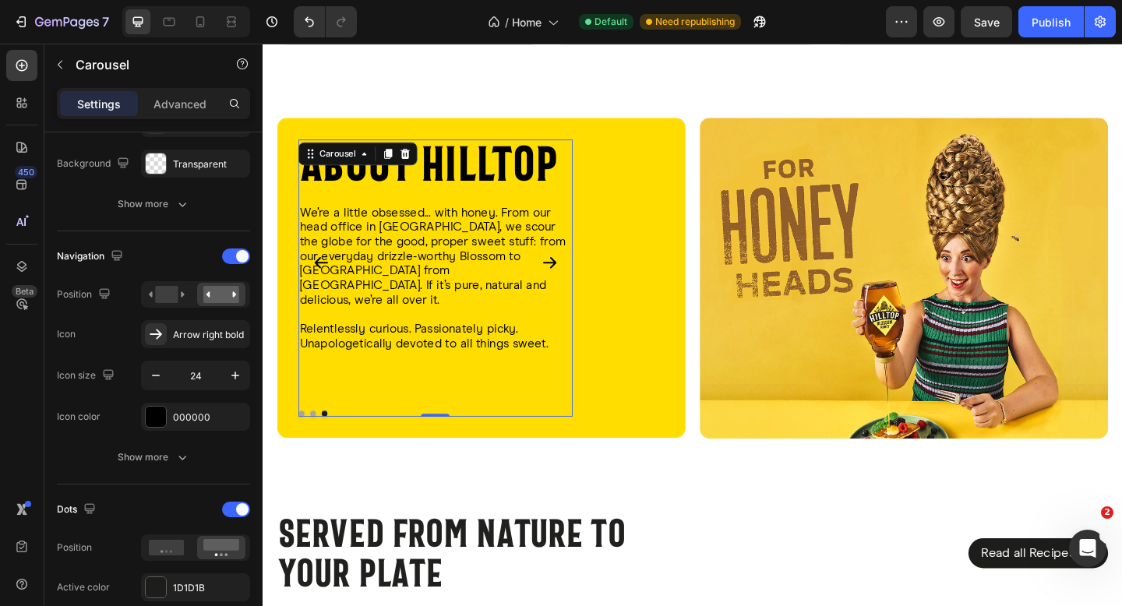
click at [1, 383] on div "450 Beta" at bounding box center [22, 325] width 44 height 563
click at [172, 450] on div "Show more" at bounding box center [154, 458] width 72 height 16
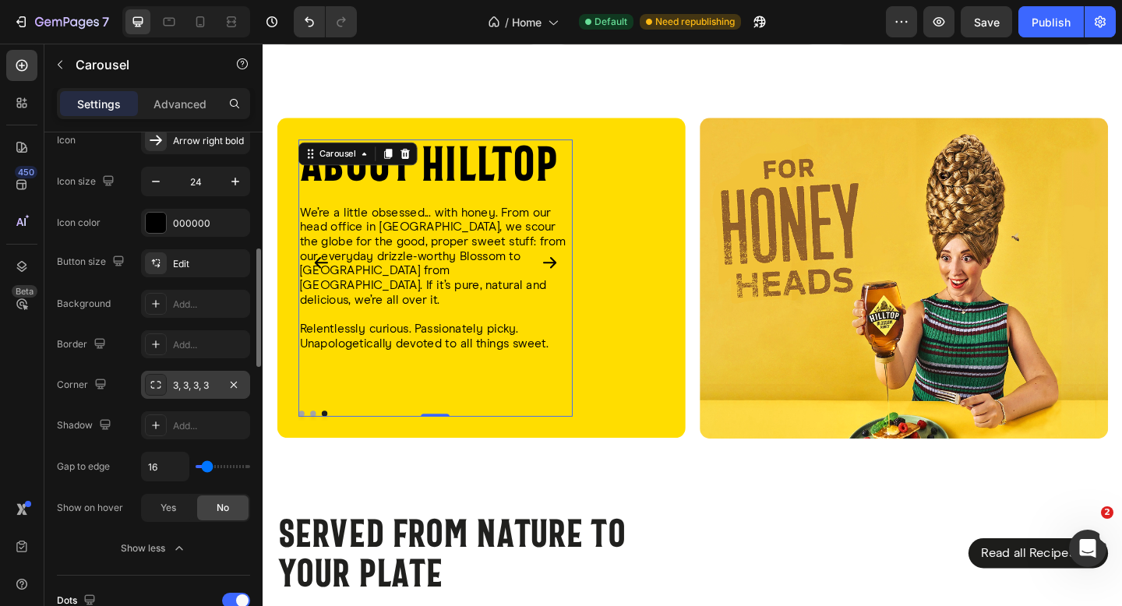
scroll to position [464, 0]
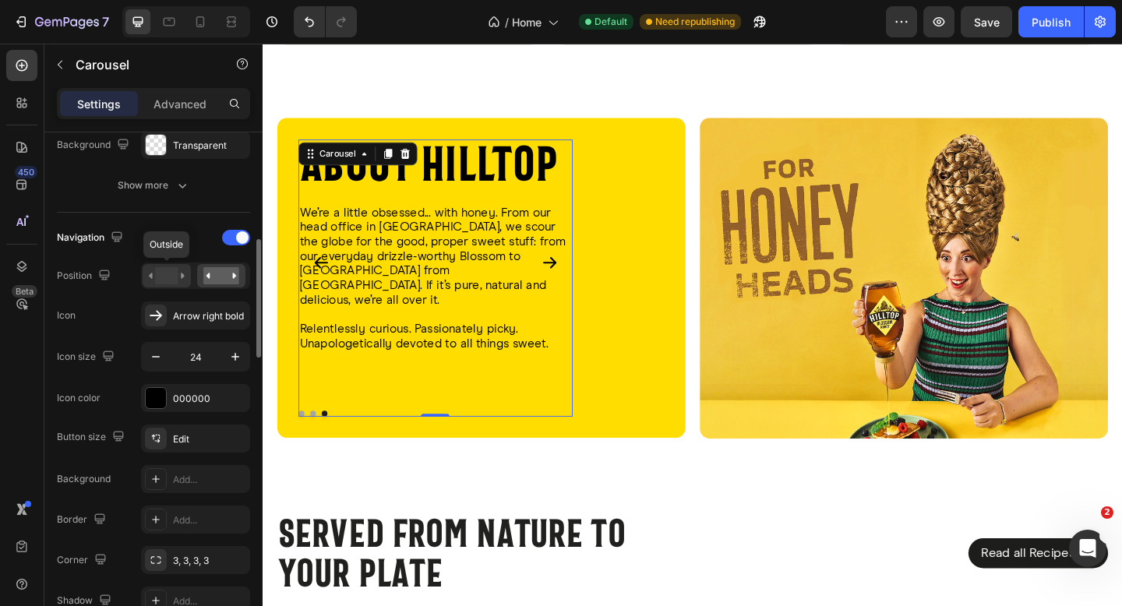
click at [169, 270] on rect at bounding box center [166, 275] width 23 height 17
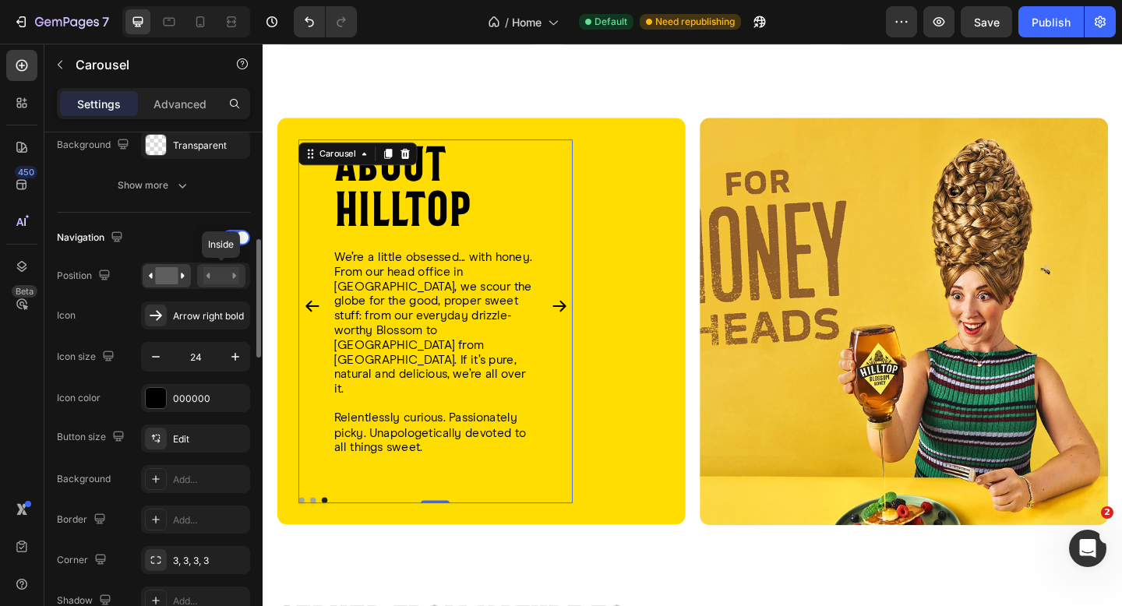
click at [231, 279] on rect at bounding box center [221, 275] width 36 height 17
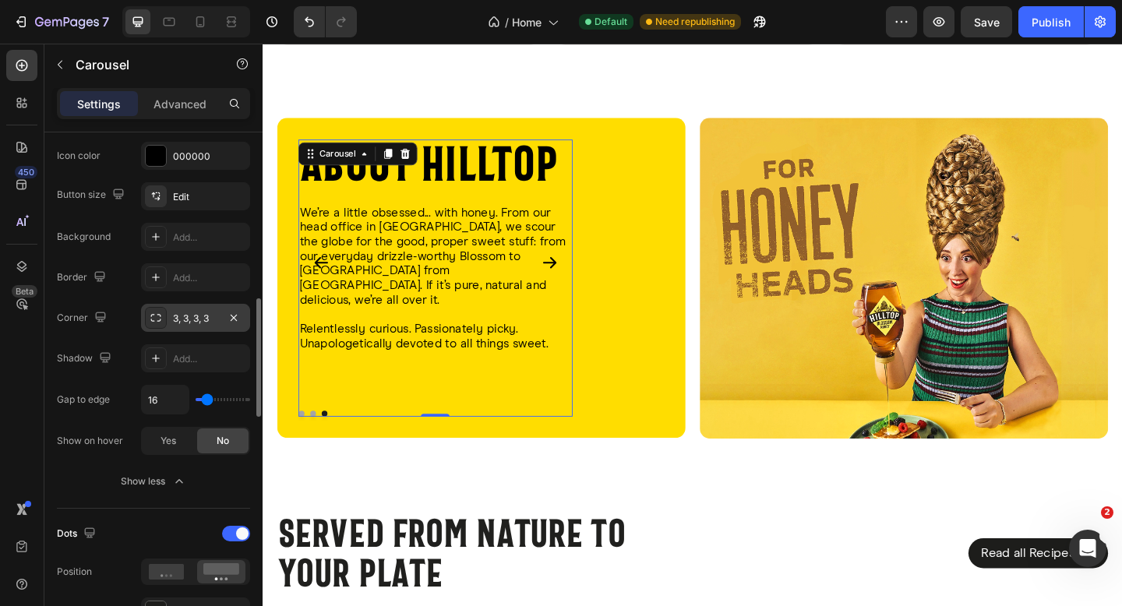
scroll to position [710, 0]
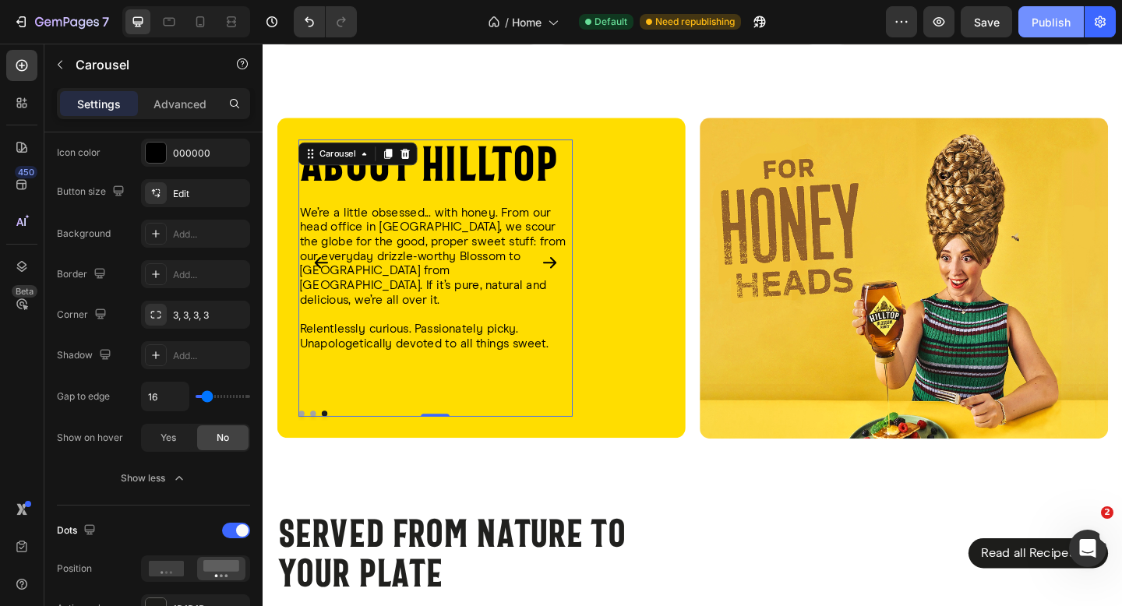
click at [1049, 26] on div "Publish" at bounding box center [1051, 22] width 39 height 16
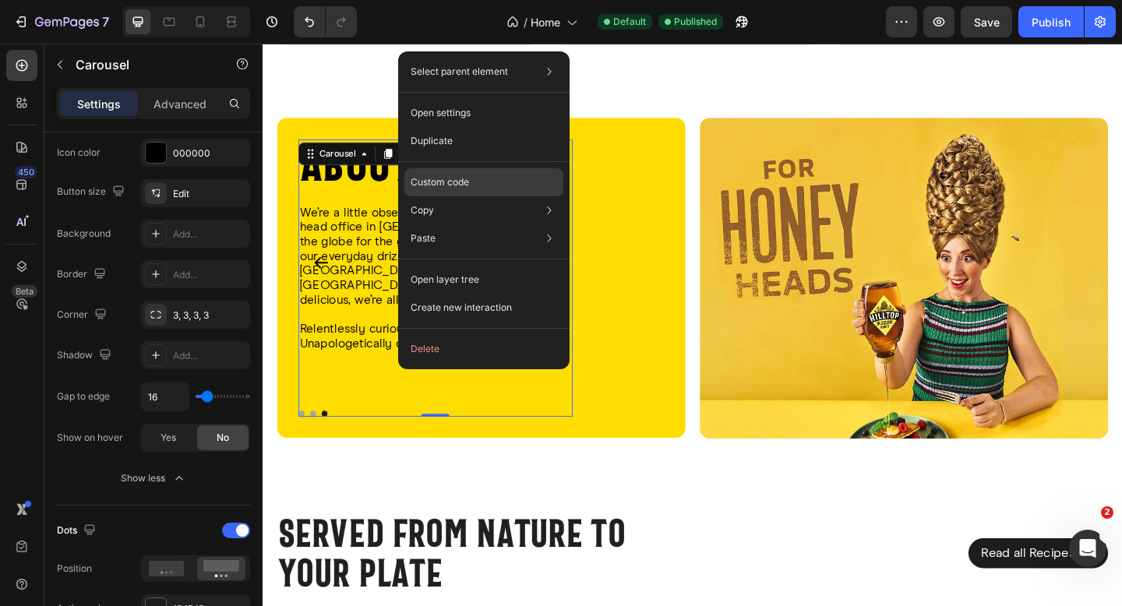
click at [472, 180] on div "Custom code" at bounding box center [483, 182] width 159 height 28
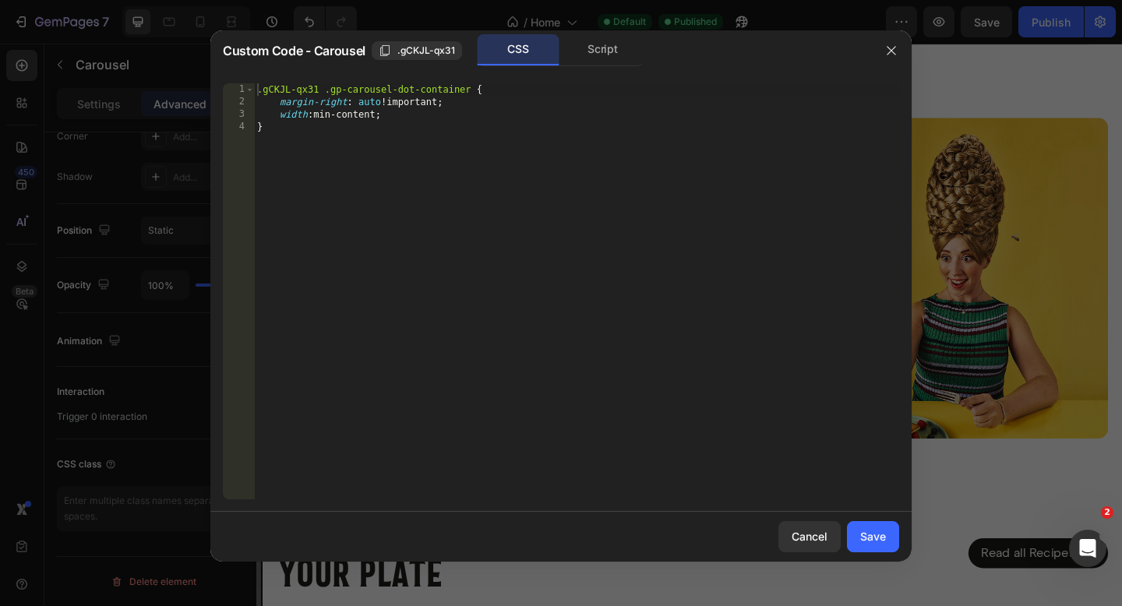
scroll to position [498, 0]
click at [438, 55] on span ".gCKJL-qx31" at bounding box center [426, 51] width 58 height 14
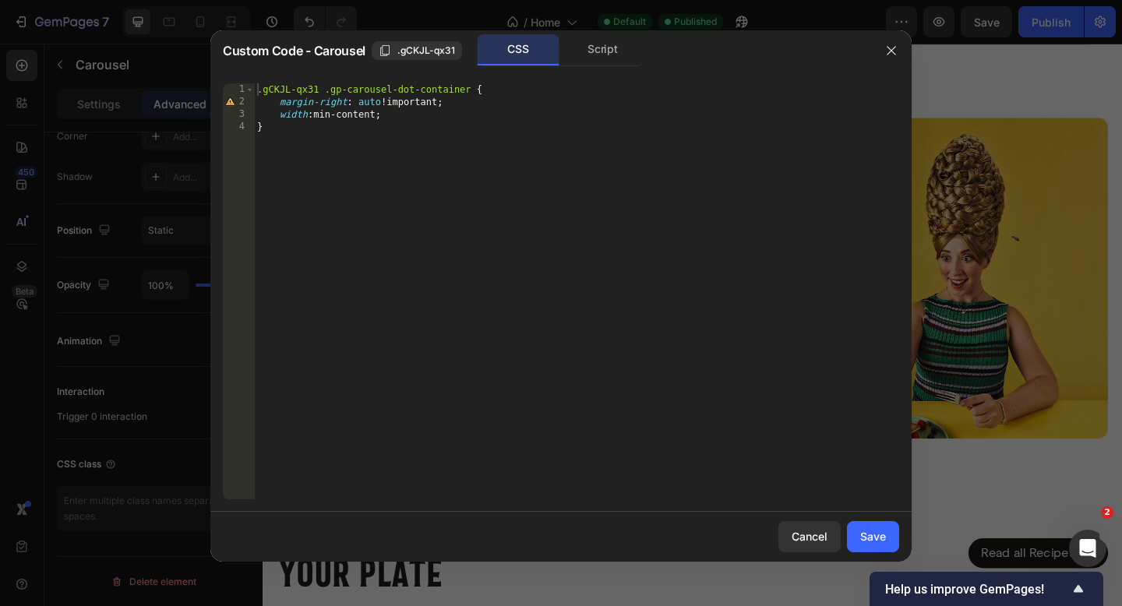
type textarea "}"
click at [464, 161] on div ".gCKJL-qx31 .gp-carousel-dot-container { margin-right : auto !important ; width…" at bounding box center [576, 303] width 645 height 441
paste textarea "left: 45px !important;"
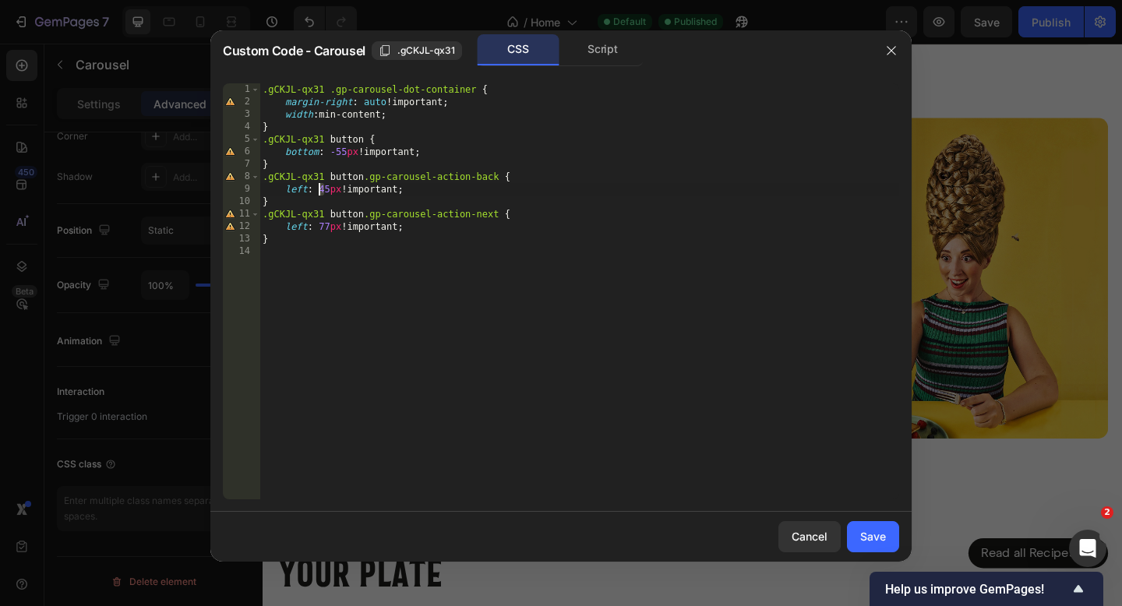
click at [322, 189] on div ".gCKJL-qx31 .gp-carousel-dot-container { margin-right : auto !important ; width…" at bounding box center [580, 303] width 640 height 441
click at [321, 227] on div ".gCKJL-qx31 .gp-carousel-dot-container { margin-right : auto !important ; width…" at bounding box center [580, 303] width 640 height 441
type textarea "left: 83px !important;"
drag, startPoint x: 857, startPoint y: 523, endPoint x: 646, endPoint y: 521, distance: 211.2
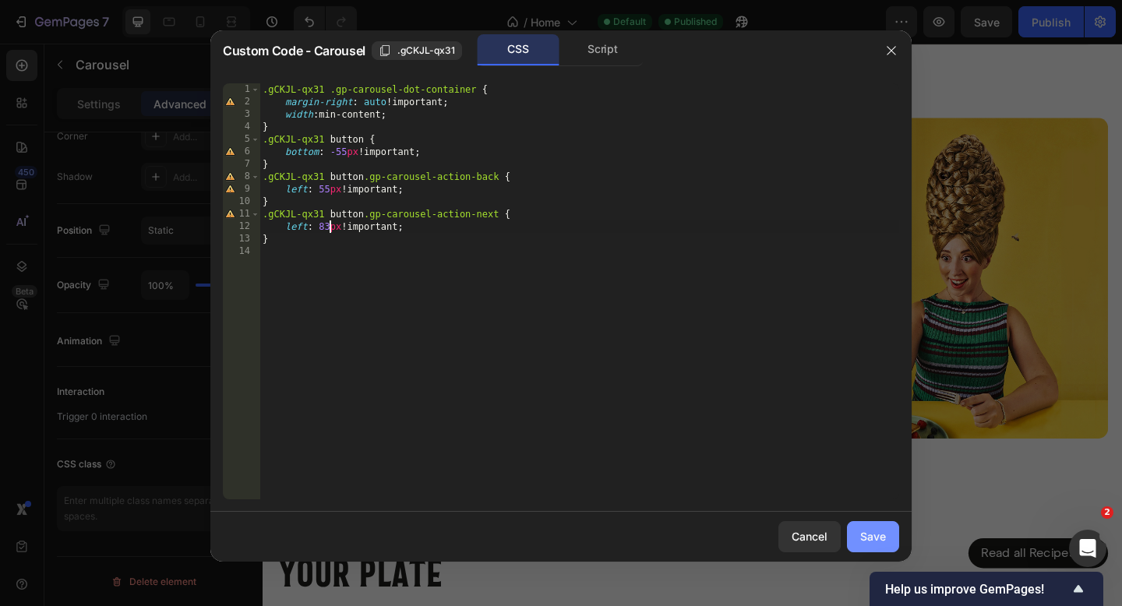
click at [857, 523] on button "Save" at bounding box center [873, 536] width 52 height 31
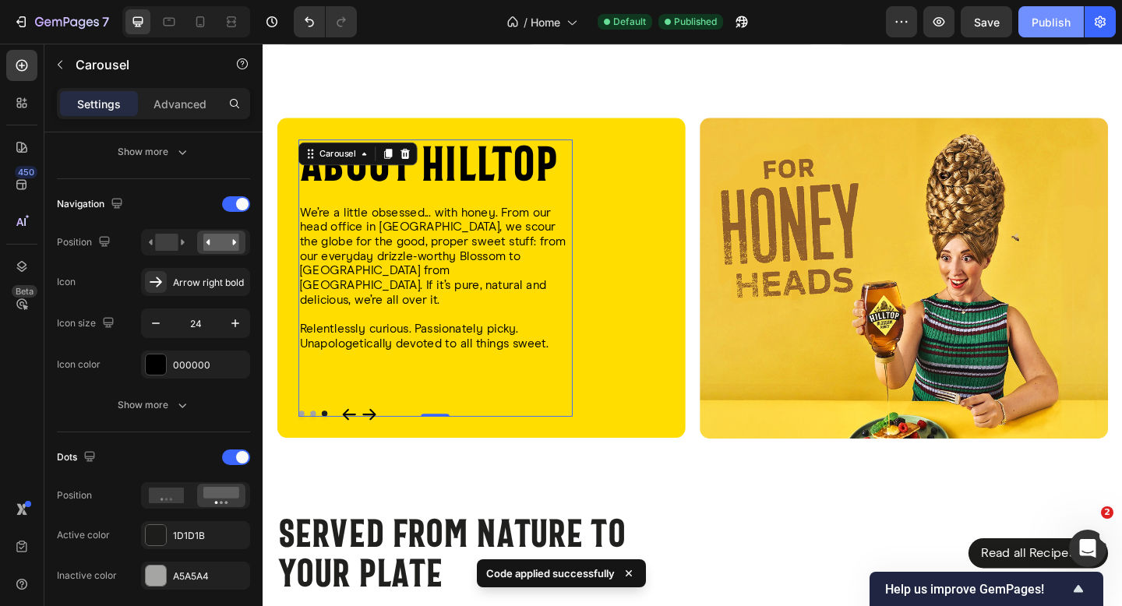
click at [1057, 16] on div "Publish" at bounding box center [1051, 22] width 39 height 16
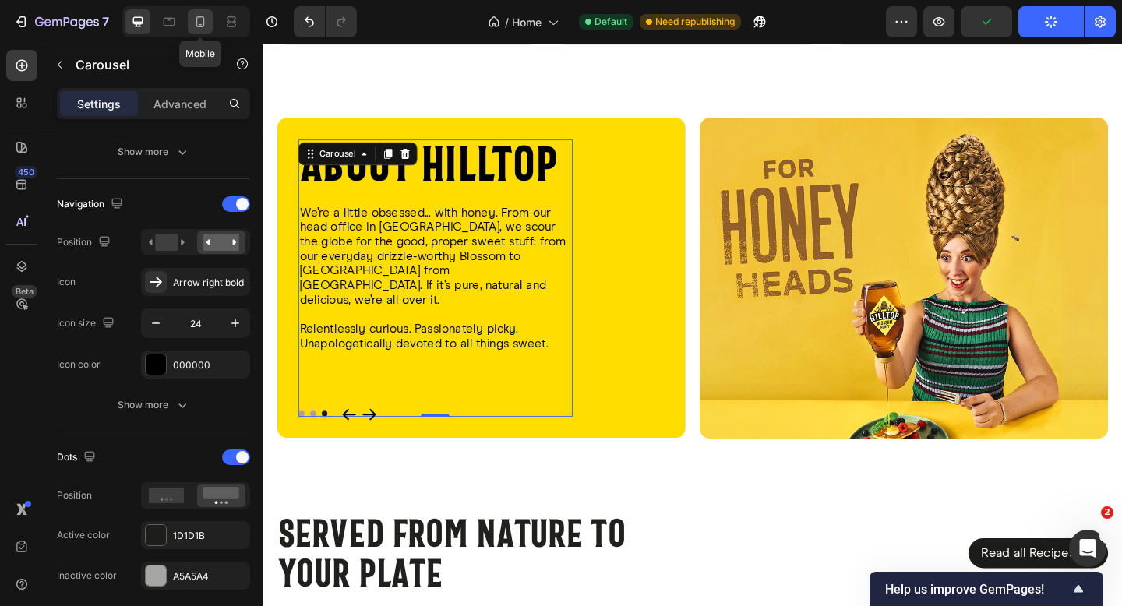
click at [198, 25] on icon at bounding box center [201, 22] width 16 height 16
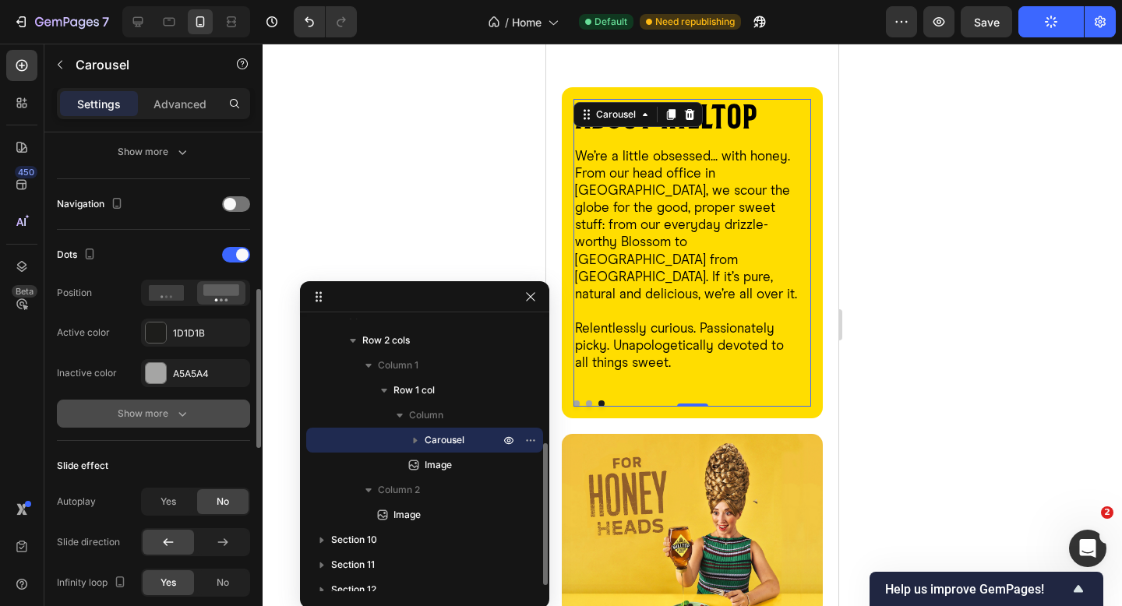
scroll to position [501, 0]
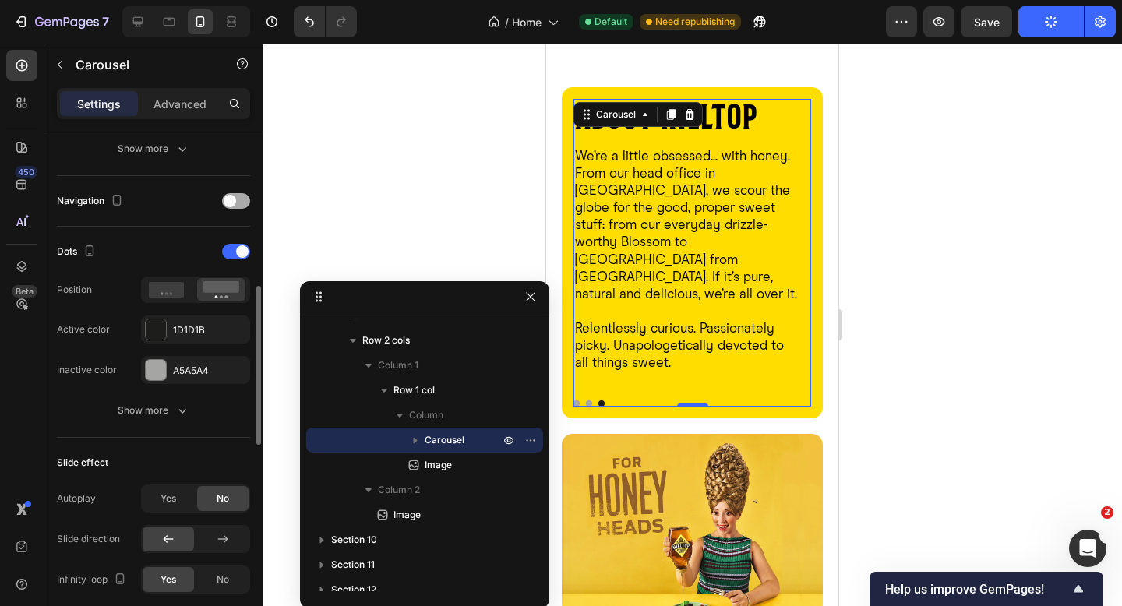
click at [231, 203] on span at bounding box center [230, 201] width 12 height 12
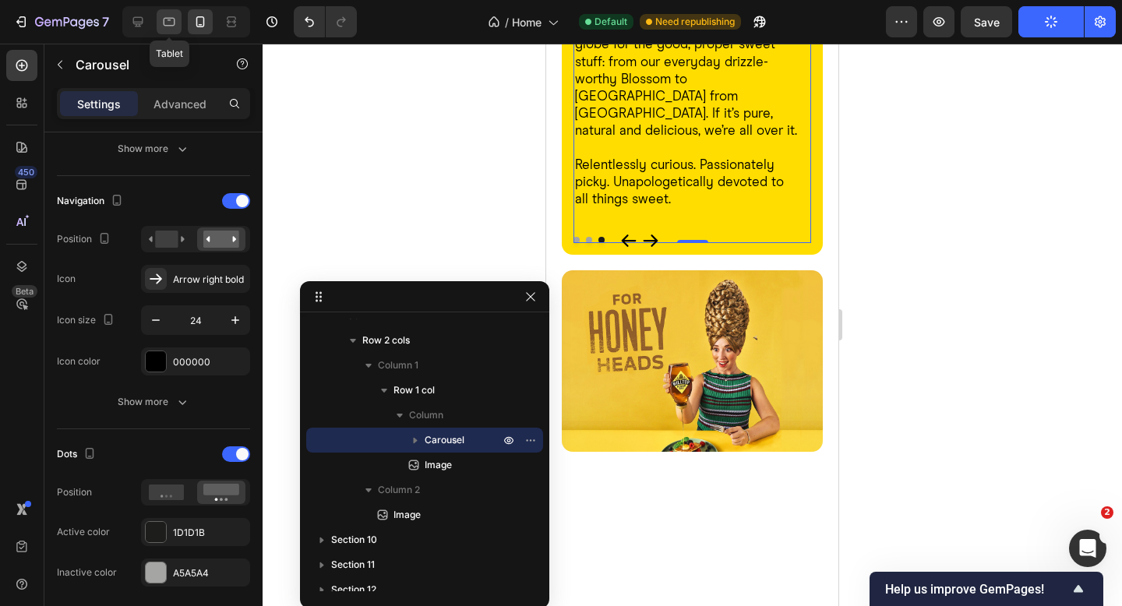
click at [171, 23] on icon at bounding box center [169, 22] width 16 height 16
type input "75%"
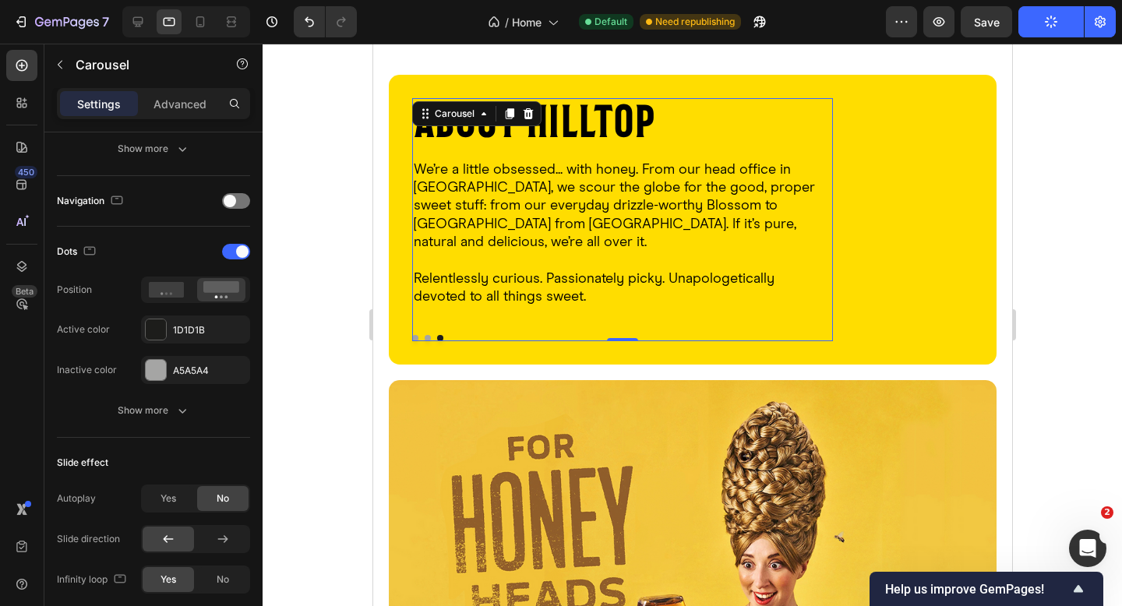
scroll to position [3534, 0]
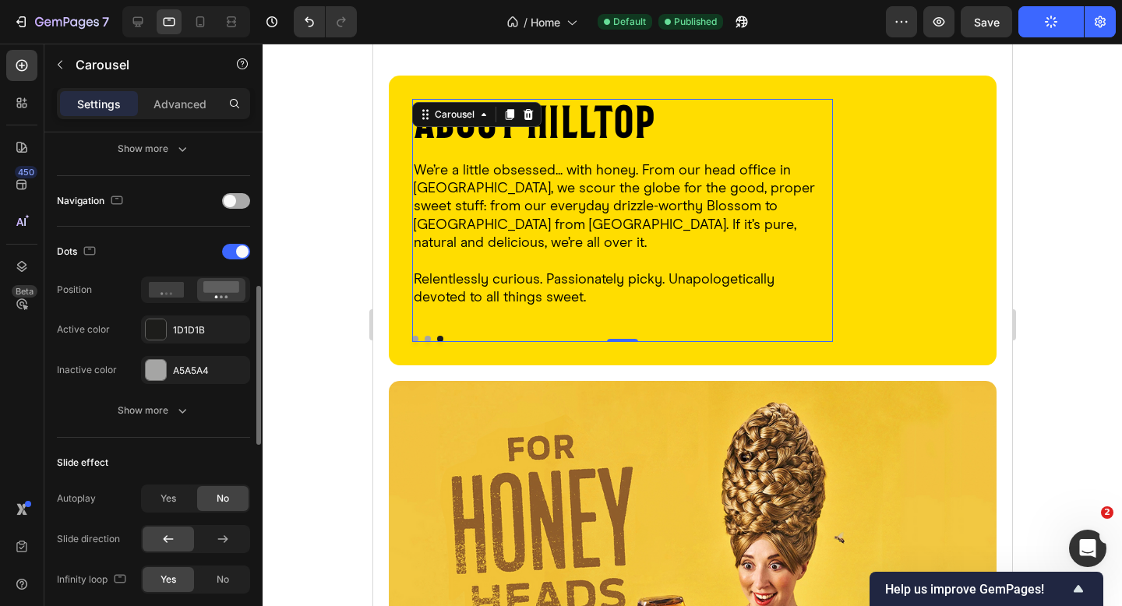
click at [235, 200] on span at bounding box center [230, 201] width 12 height 12
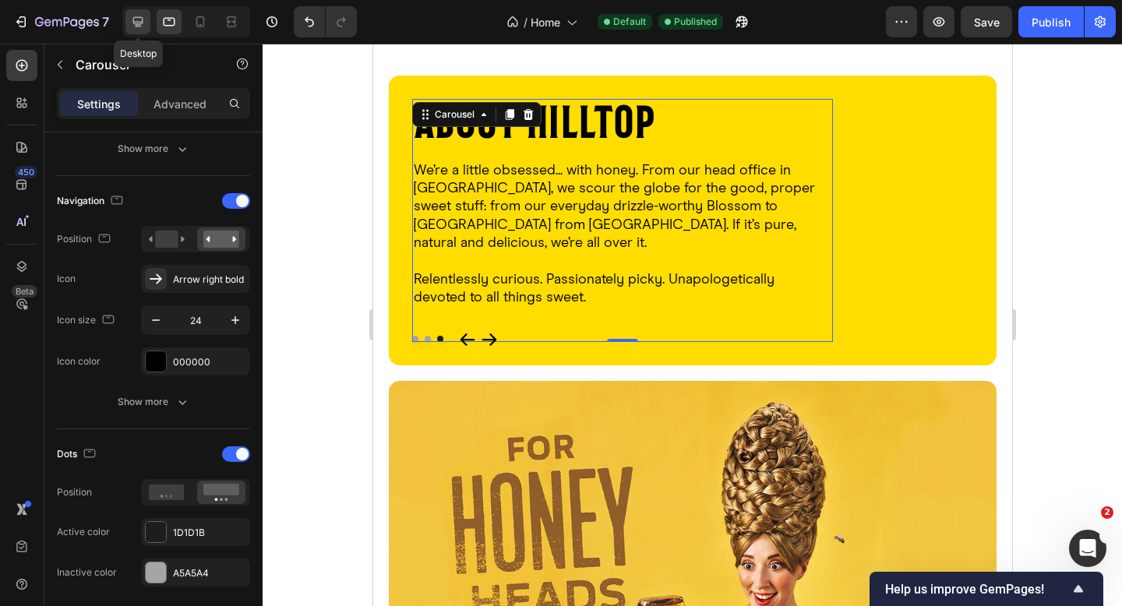
click at [142, 23] on icon at bounding box center [138, 22] width 10 height 10
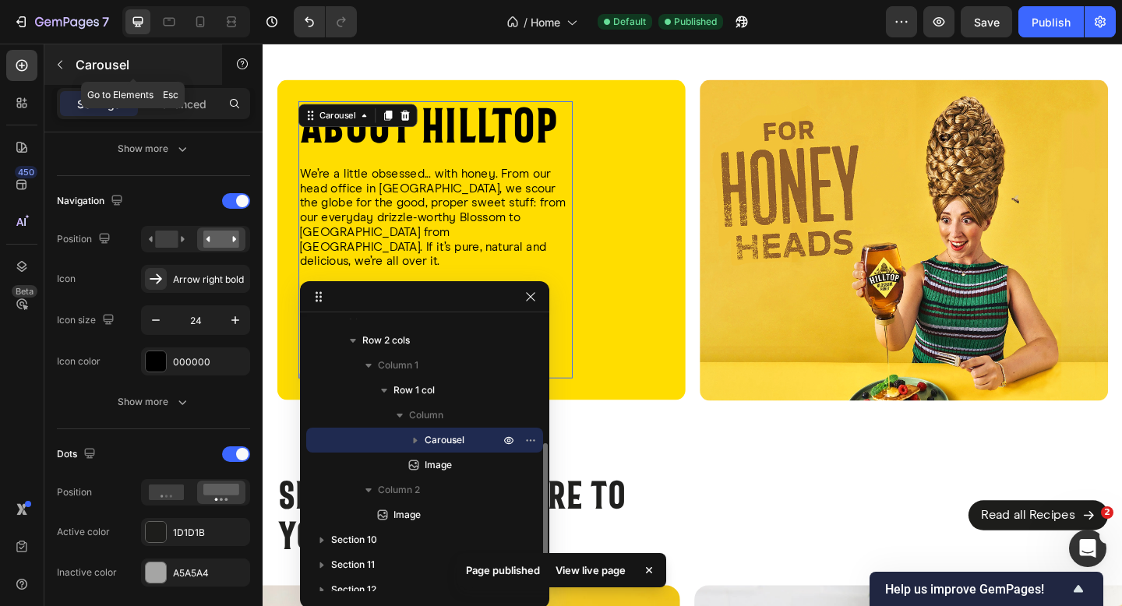
scroll to position [3541, 0]
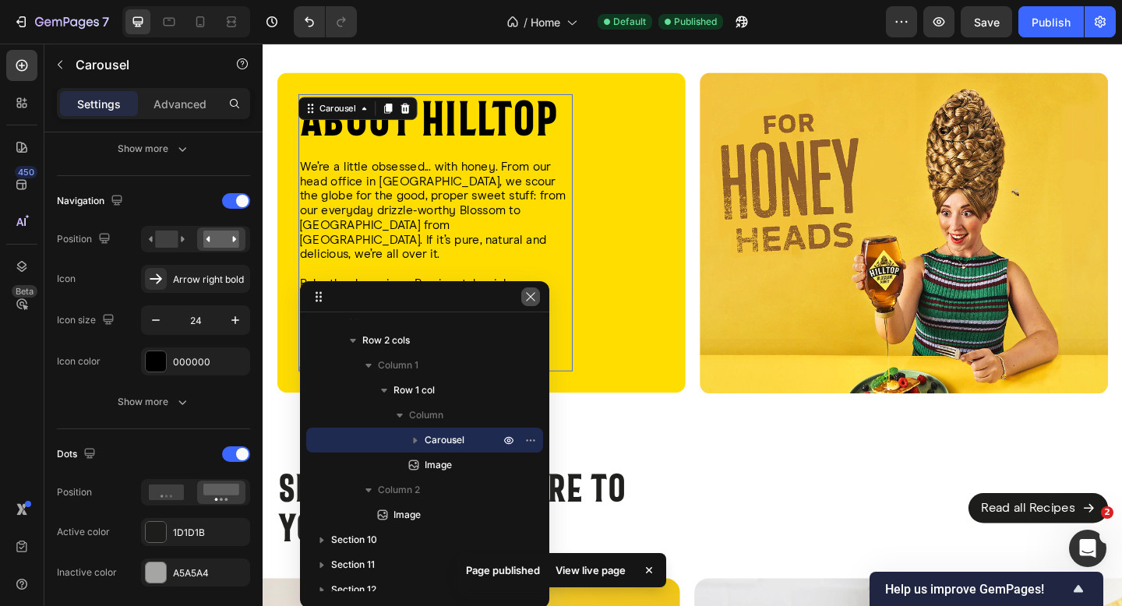
click at [535, 296] on icon "button" at bounding box center [531, 297] width 12 height 12
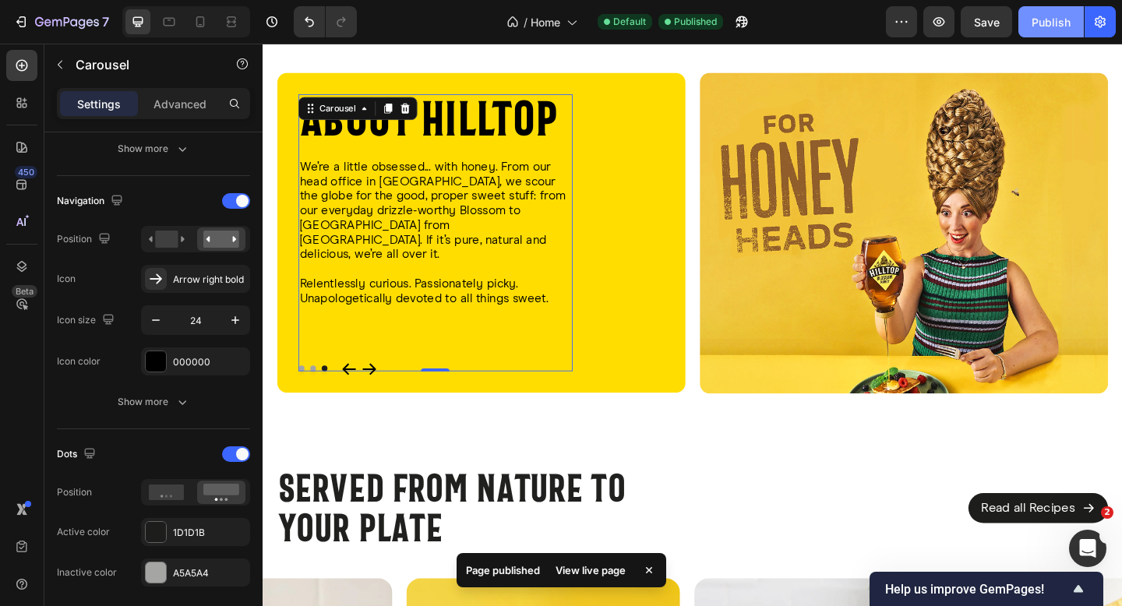
click at [1045, 35] on button "Publish" at bounding box center [1051, 21] width 65 height 31
